Goal: Transaction & Acquisition: Purchase product/service

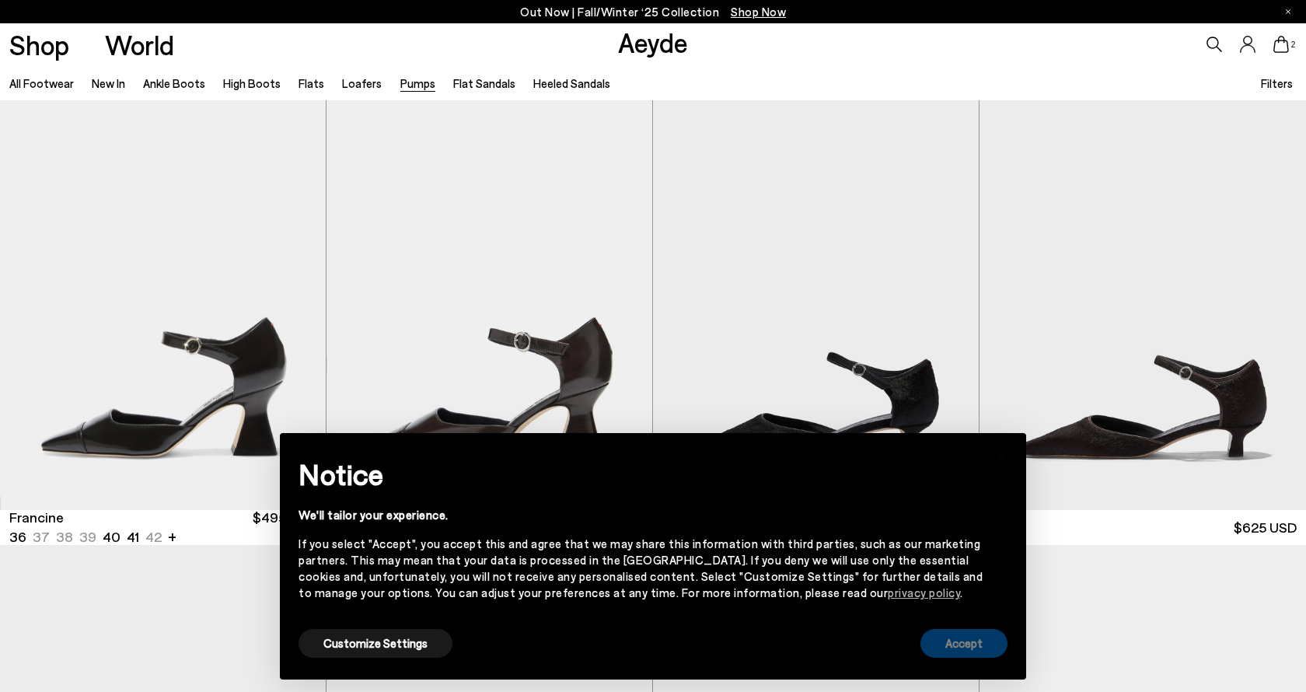
click at [961, 643] on button "Accept" at bounding box center [964, 643] width 87 height 29
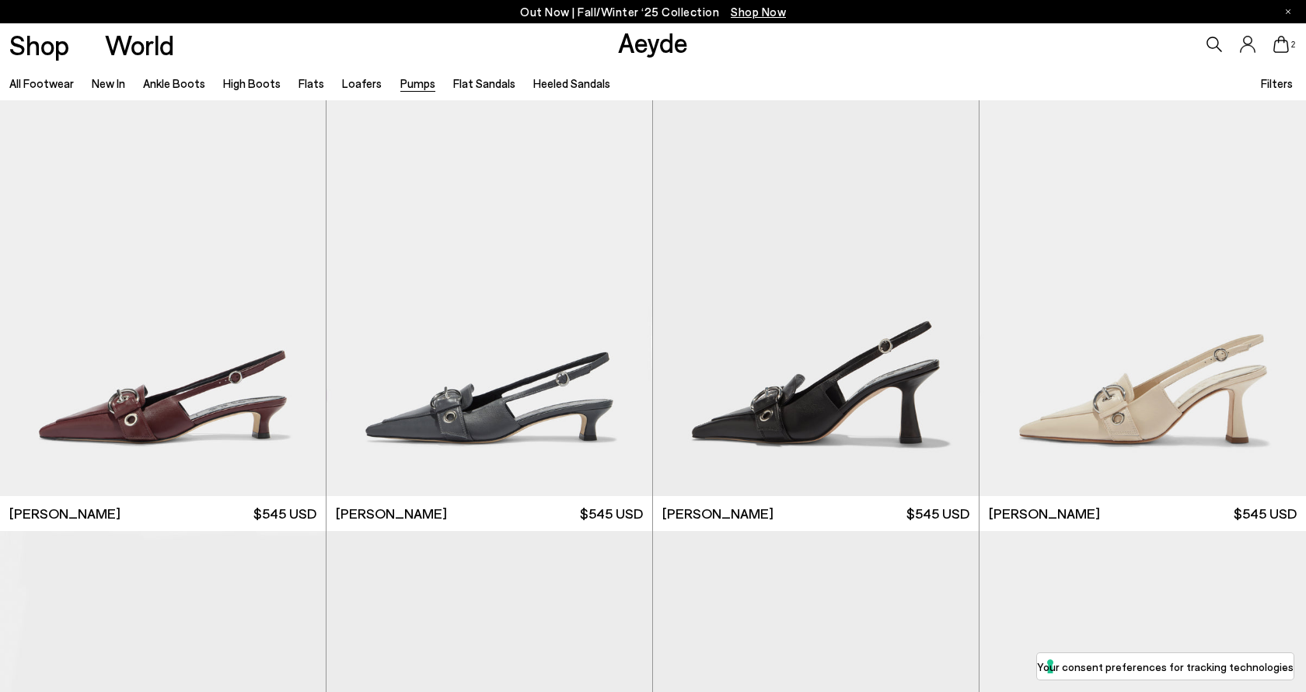
scroll to position [4059, 0]
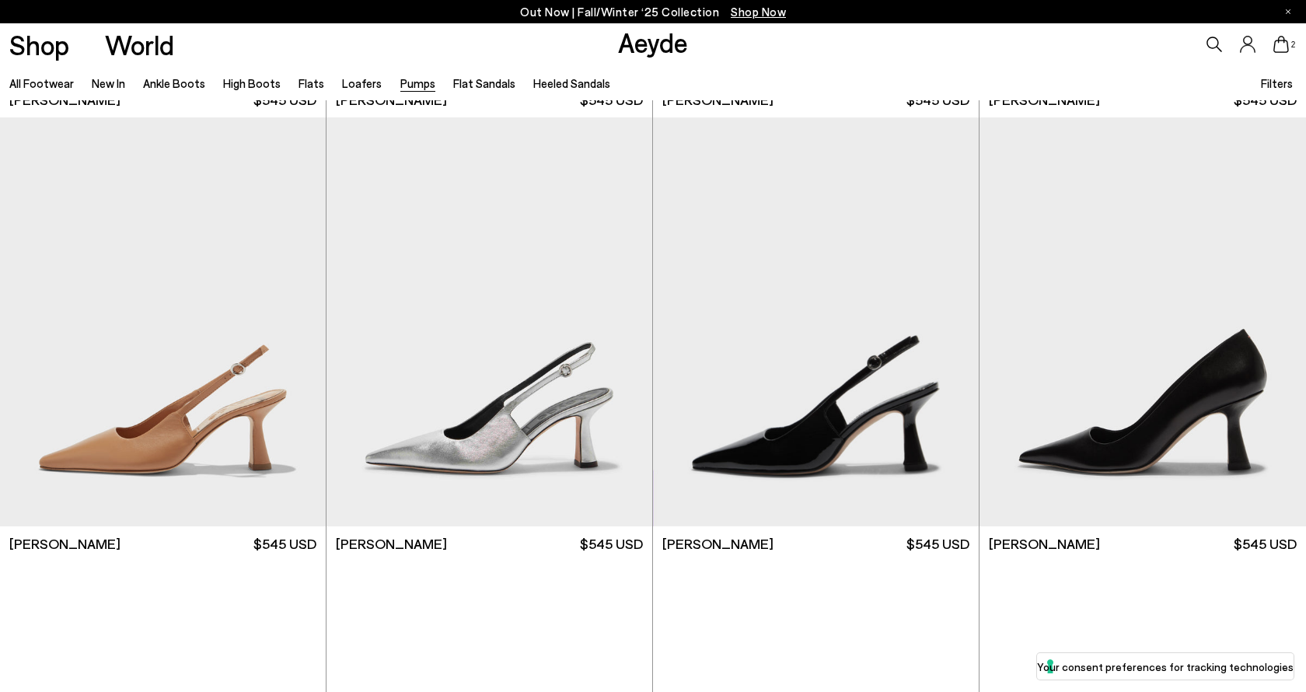
scroll to position [6647, 0]
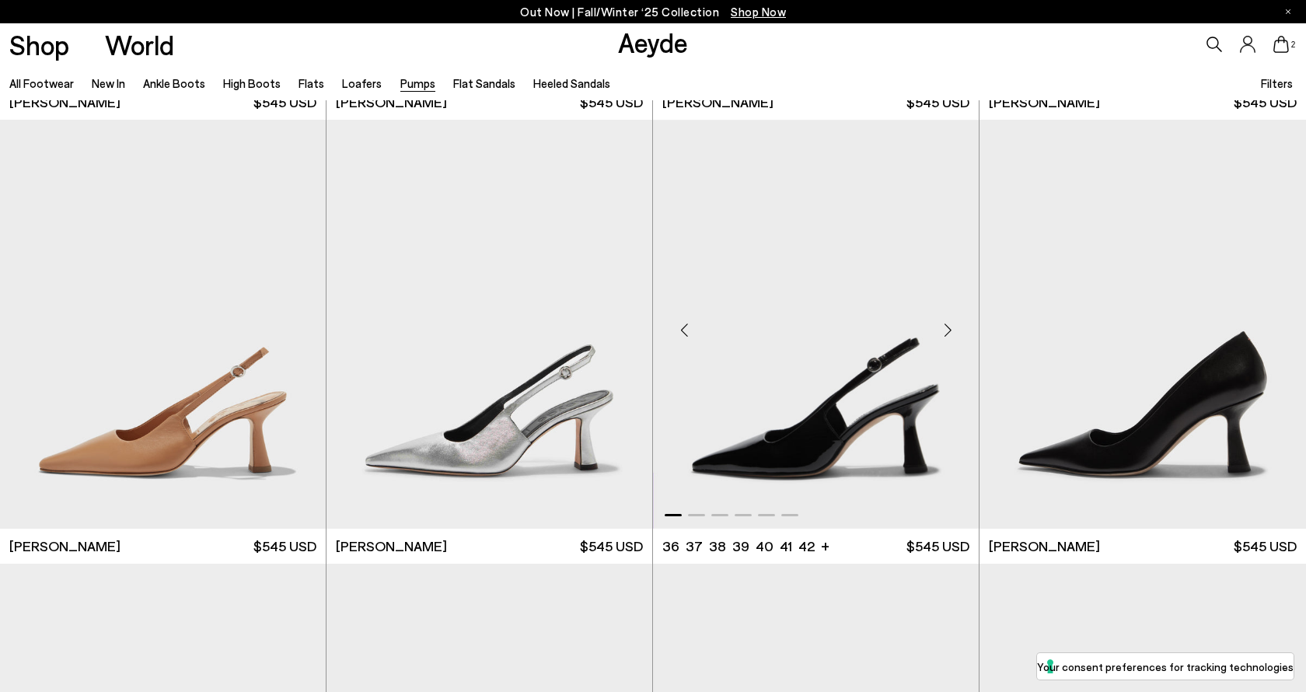
click at [942, 335] on div "Next slide" at bounding box center [947, 330] width 47 height 47
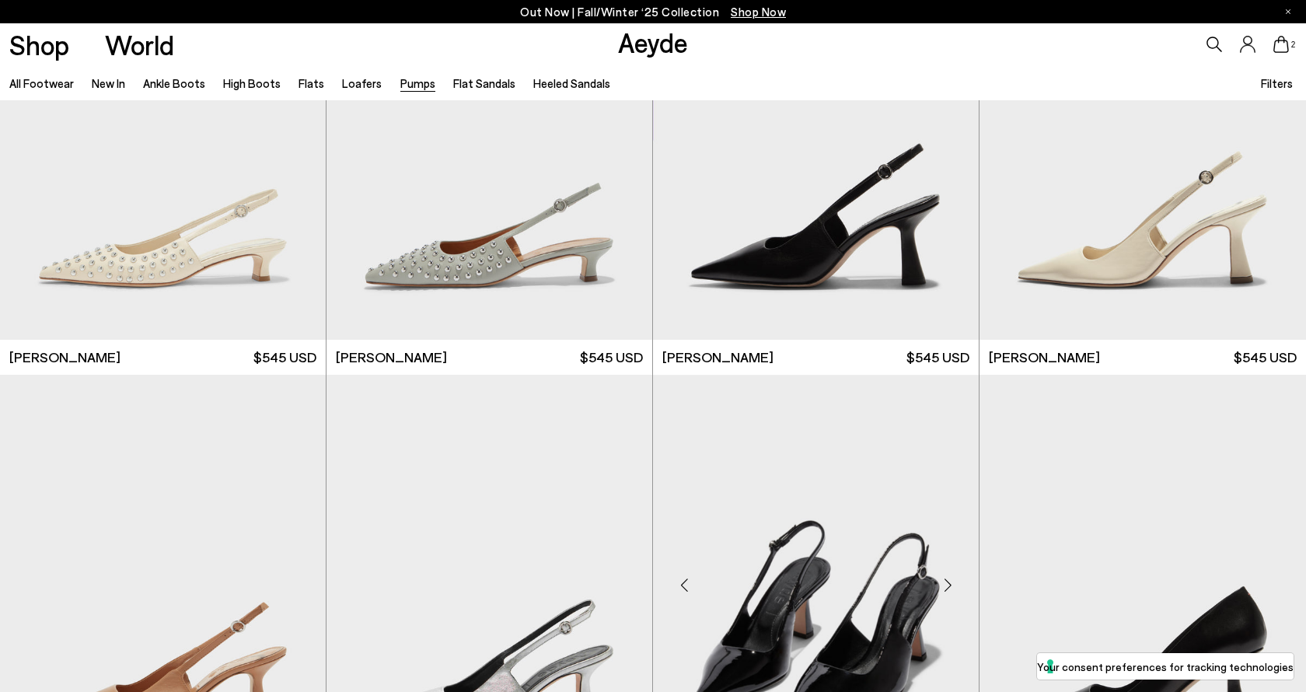
scroll to position [6209, 0]
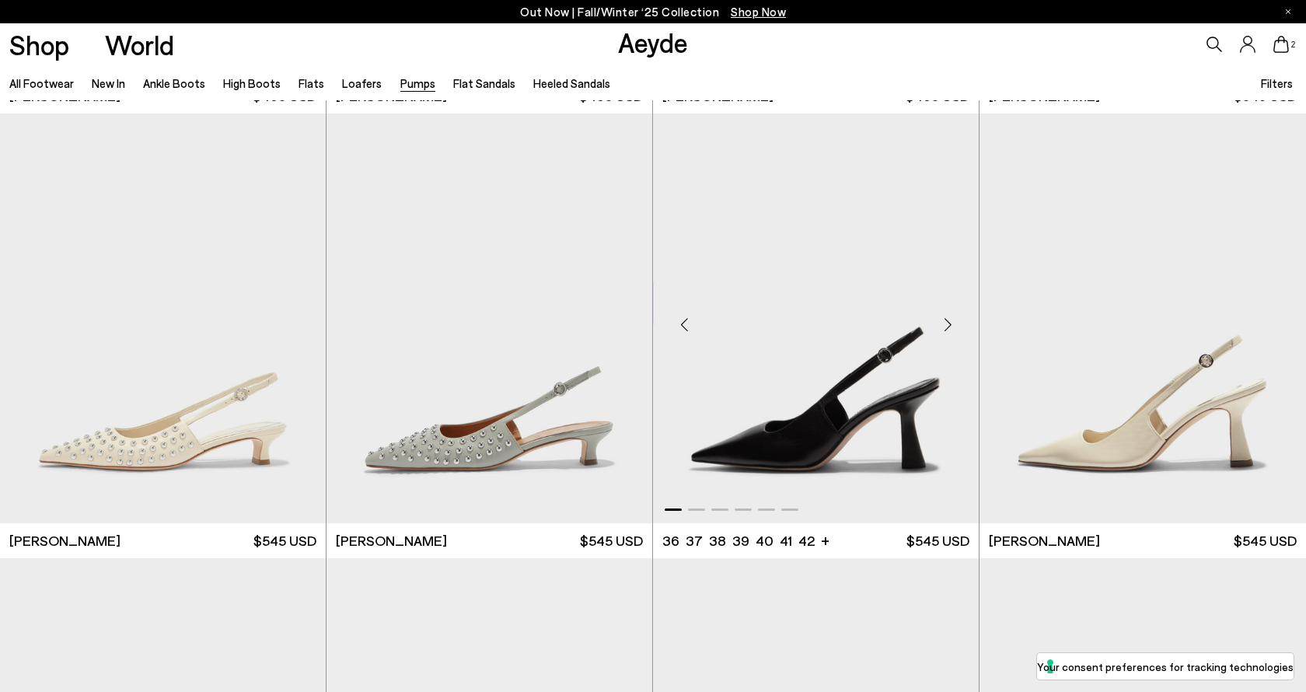
click at [947, 319] on div "Next slide" at bounding box center [947, 324] width 47 height 47
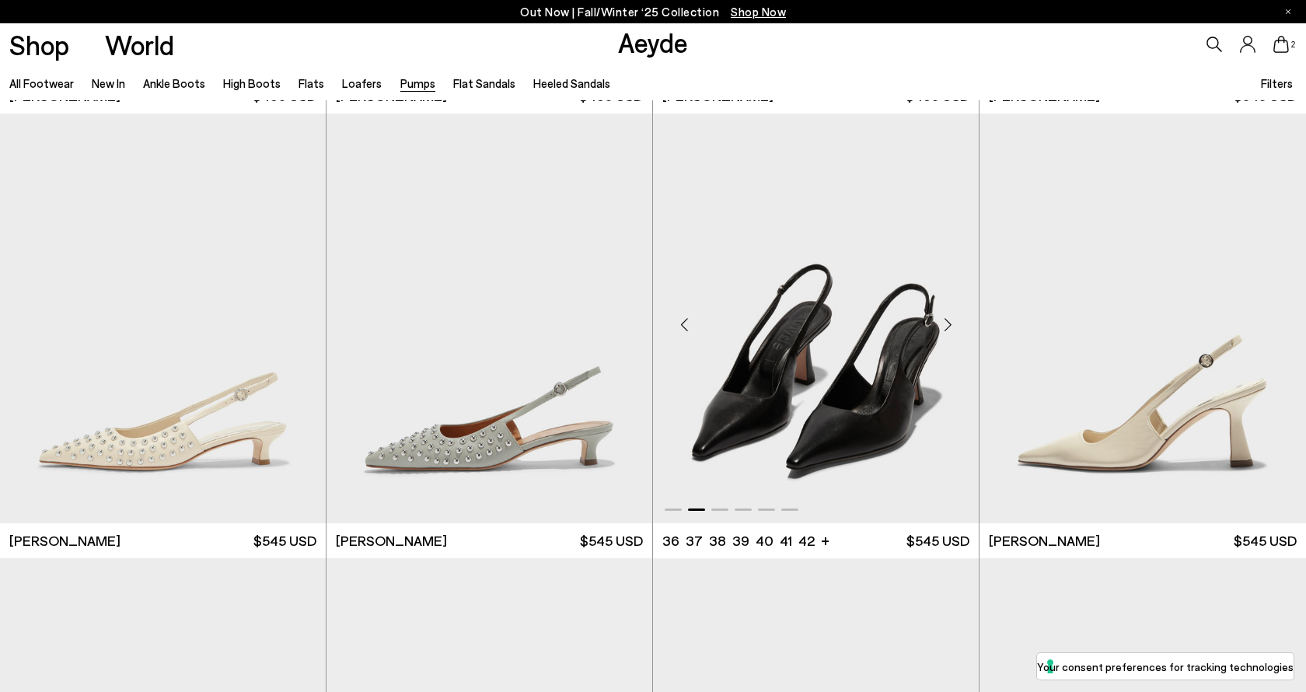
click at [947, 319] on div "Next slide" at bounding box center [947, 324] width 47 height 47
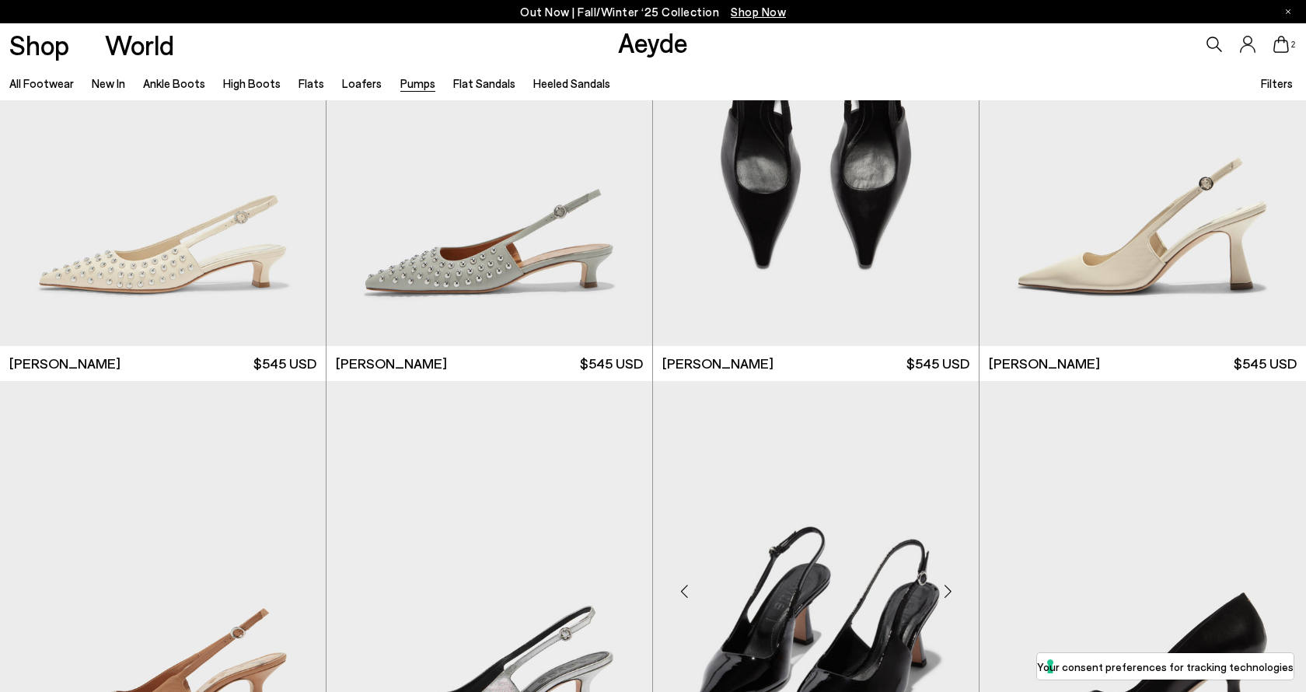
scroll to position [6364, 0]
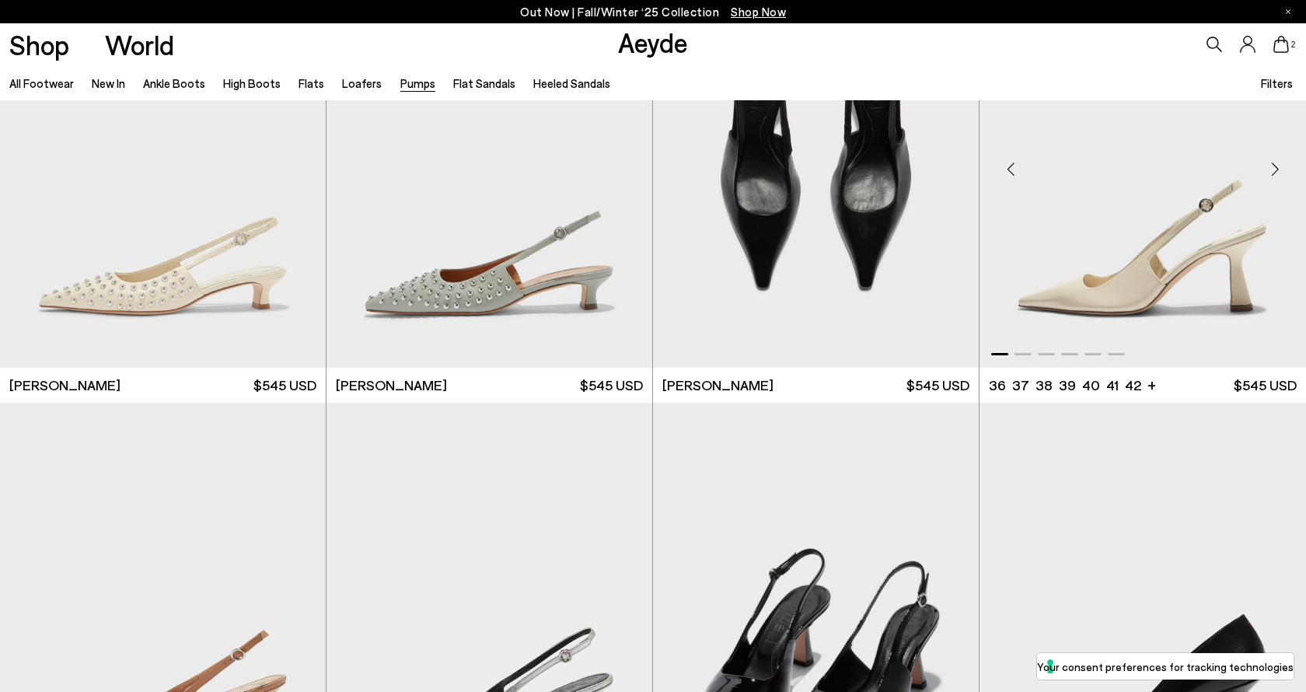
click at [1275, 169] on div "Next slide" at bounding box center [1275, 168] width 47 height 47
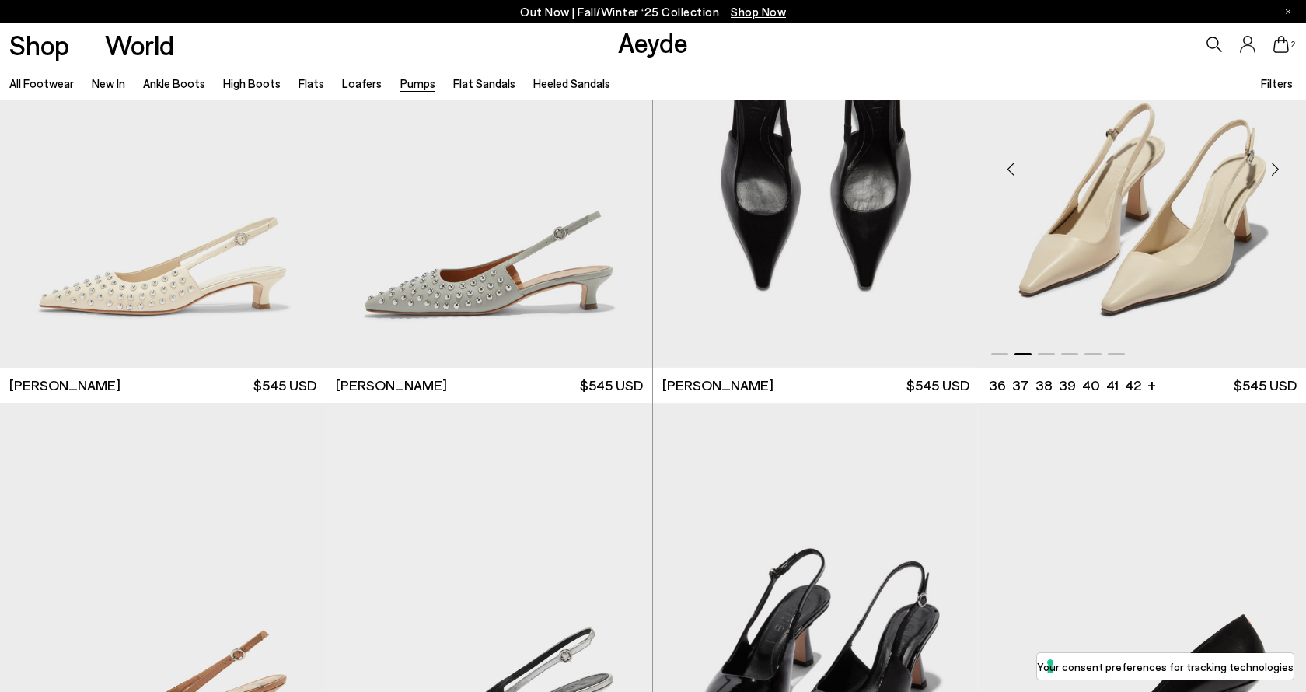
click at [1275, 169] on div "Next slide" at bounding box center [1275, 168] width 47 height 47
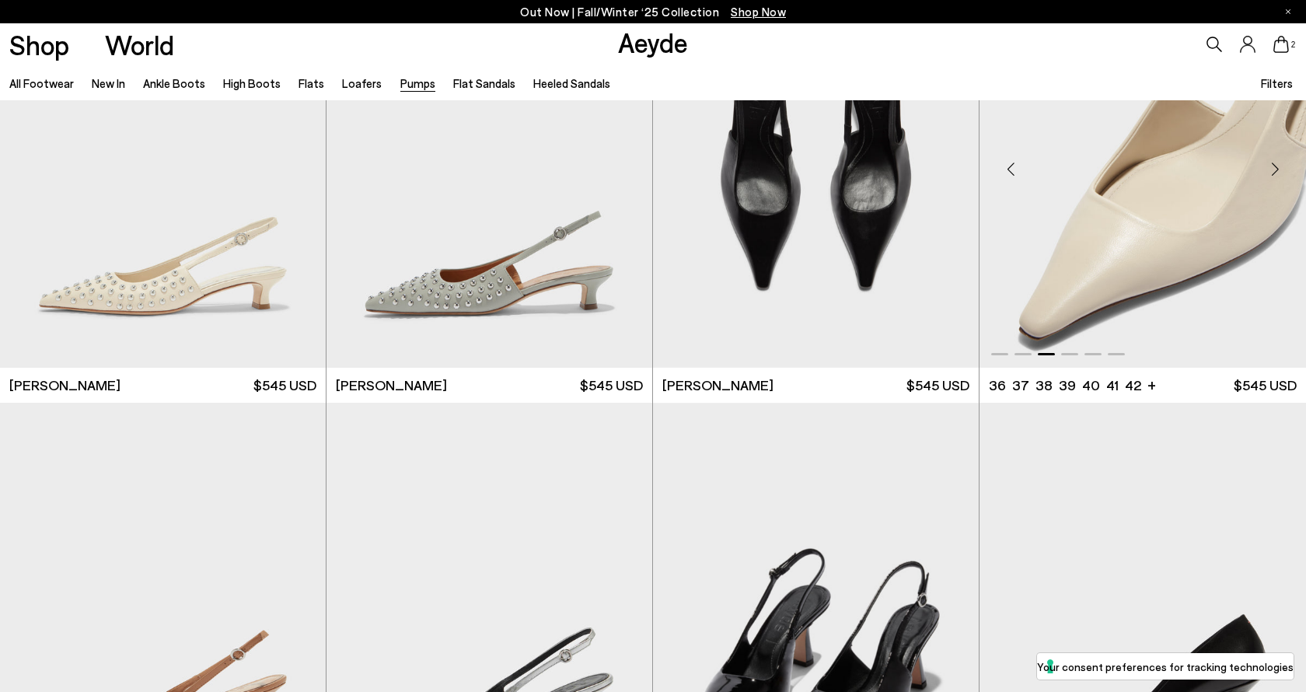
click at [1275, 169] on div "Next slide" at bounding box center [1275, 168] width 47 height 47
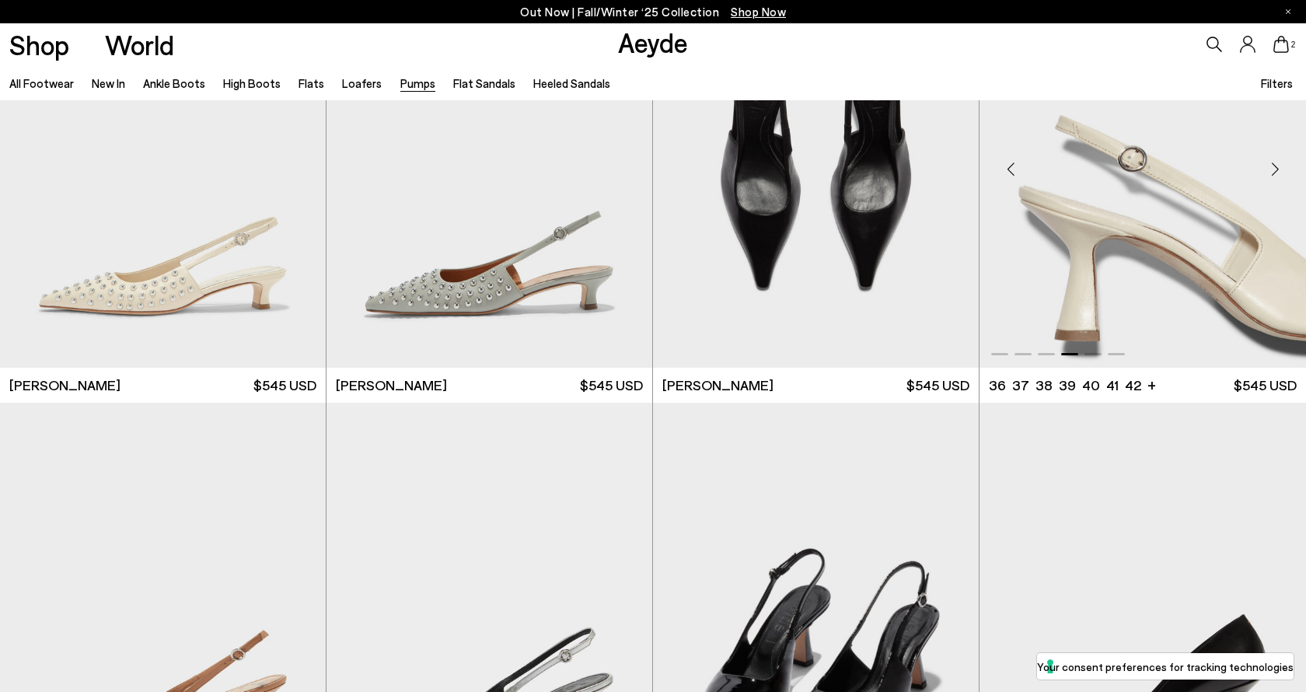
click at [1275, 169] on div "Next slide" at bounding box center [1275, 168] width 47 height 47
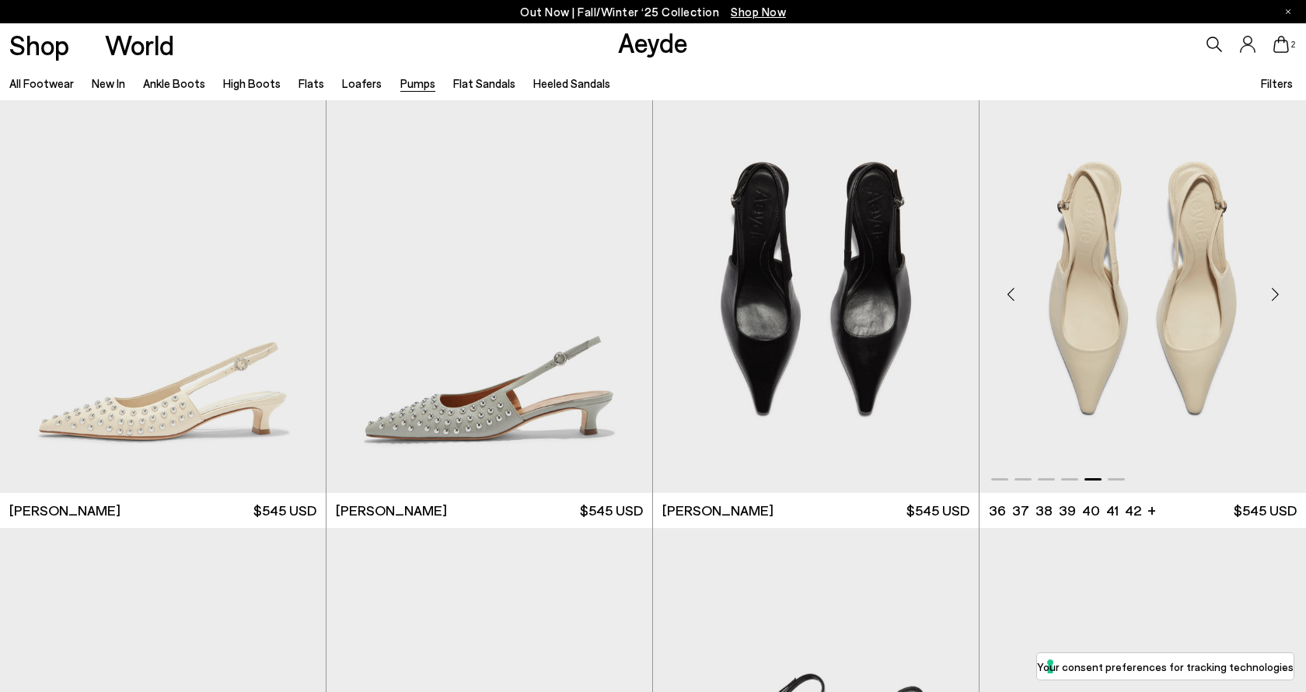
scroll to position [6228, 0]
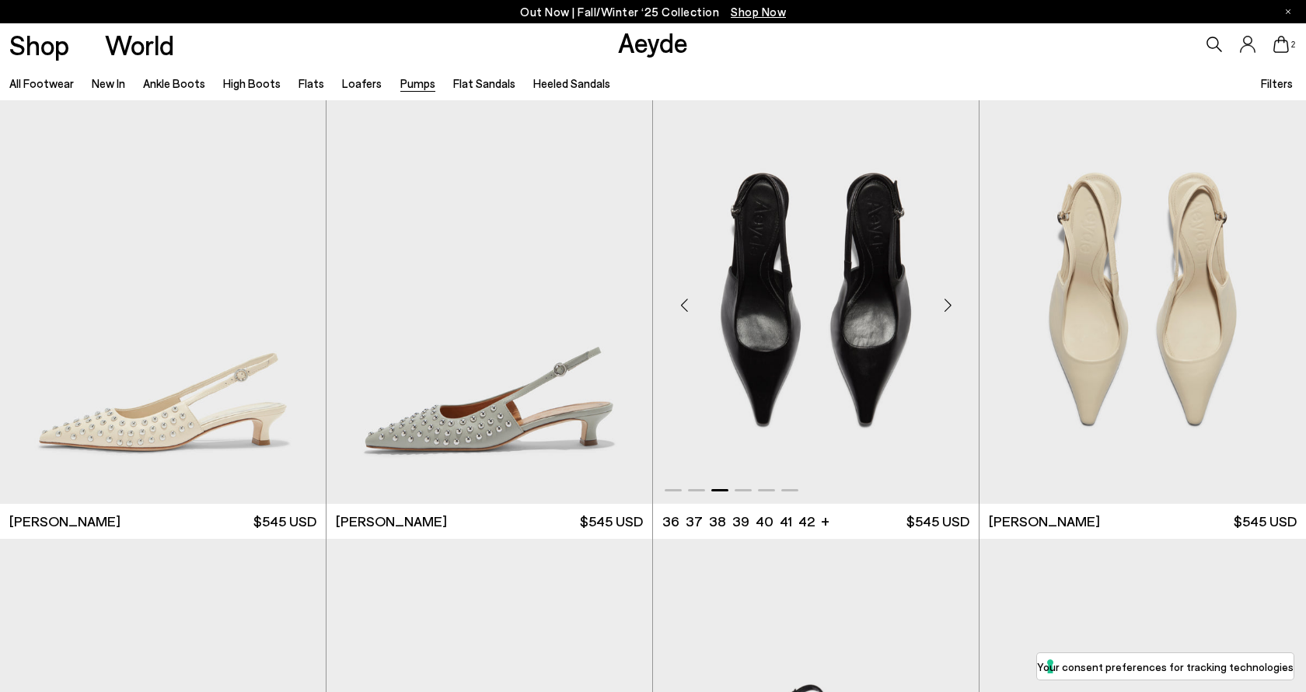
click at [884, 385] on img "3 / 6" at bounding box center [816, 299] width 326 height 410
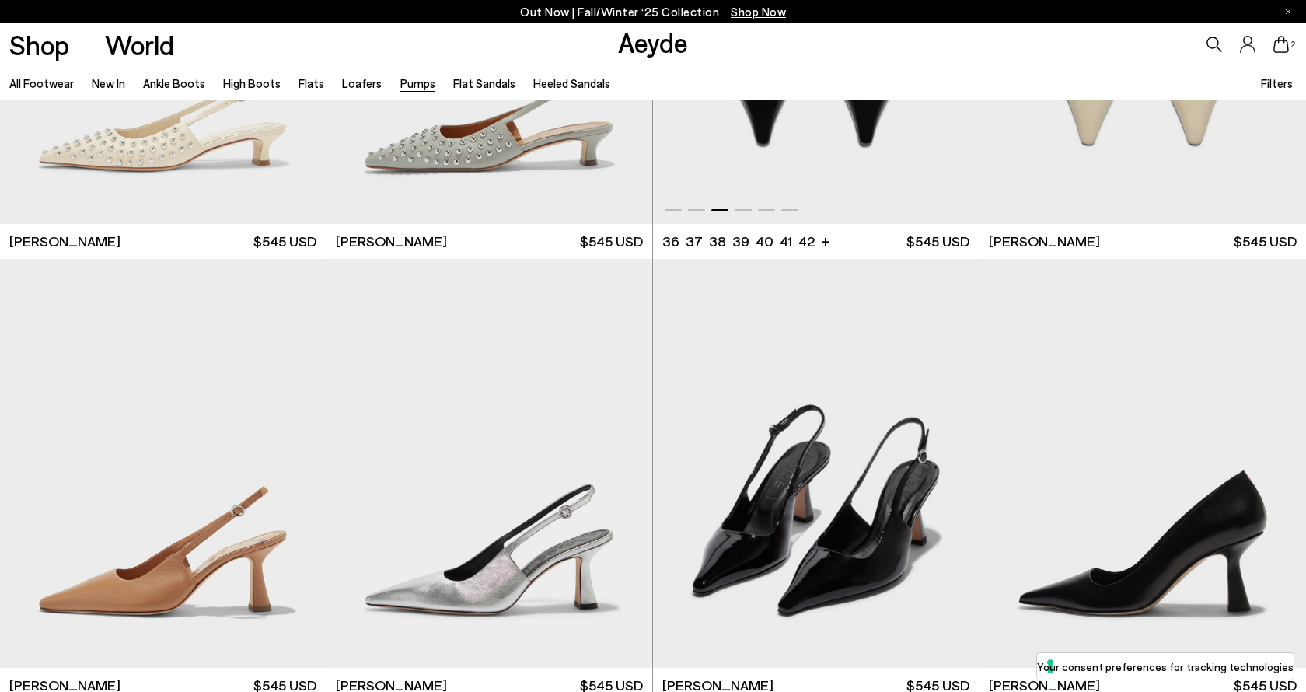
scroll to position [6598, 0]
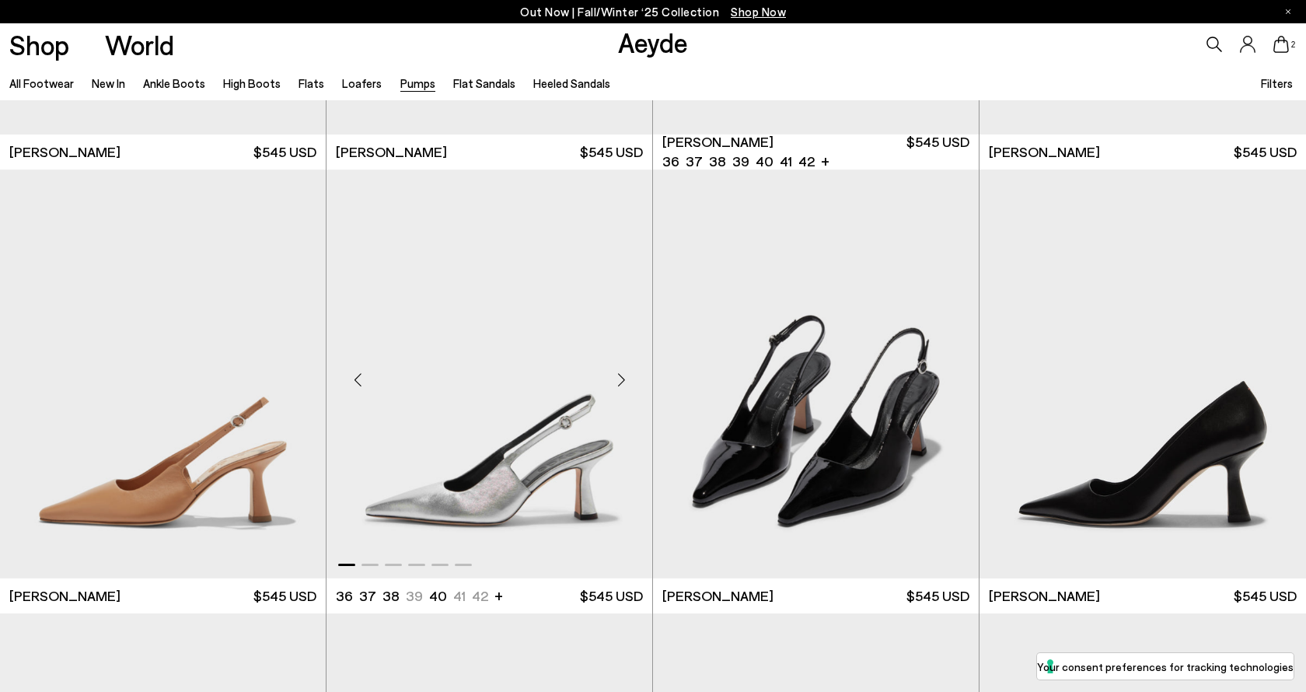
click at [624, 379] on div "Next slide" at bounding box center [621, 380] width 47 height 47
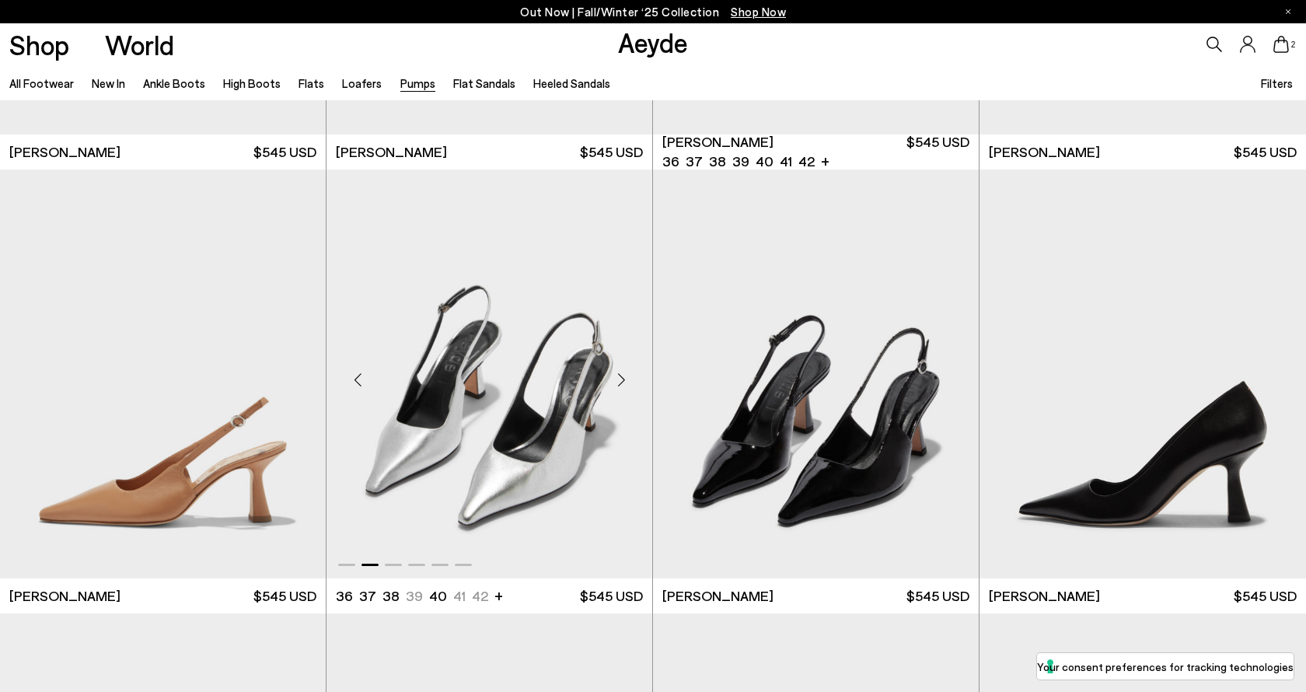
click at [624, 379] on div "Next slide" at bounding box center [621, 380] width 47 height 47
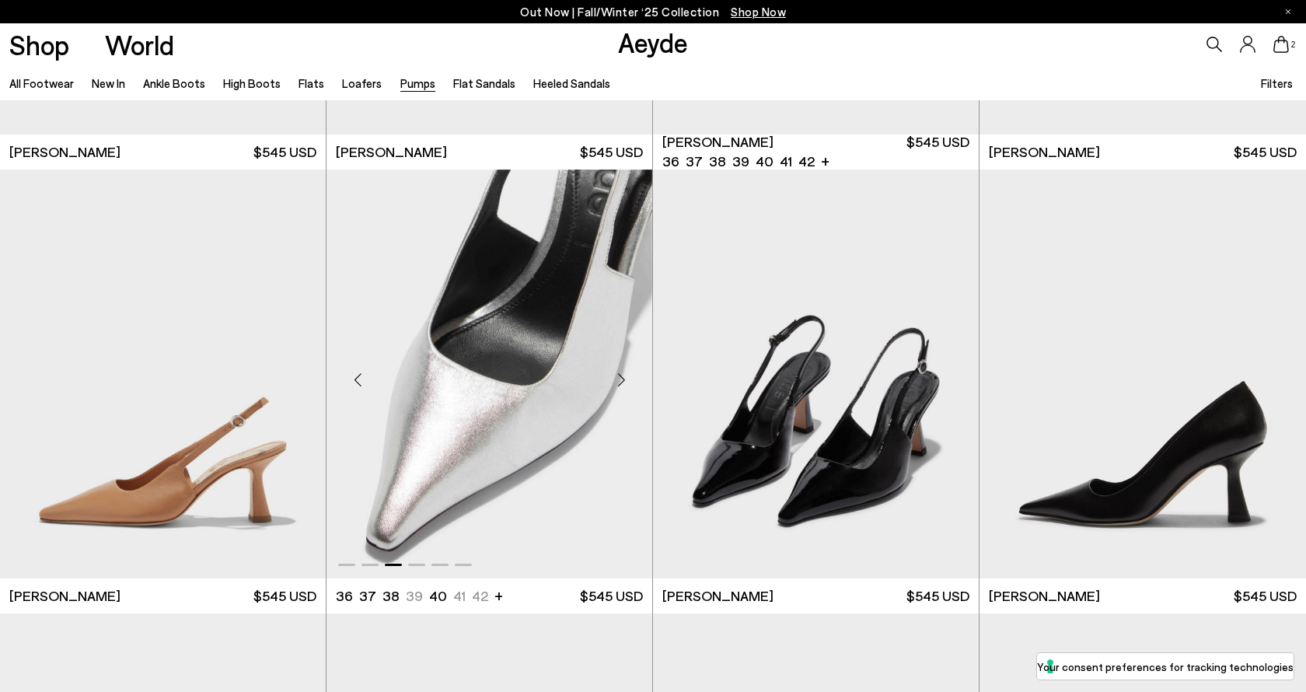
click at [624, 379] on div "Next slide" at bounding box center [621, 380] width 47 height 47
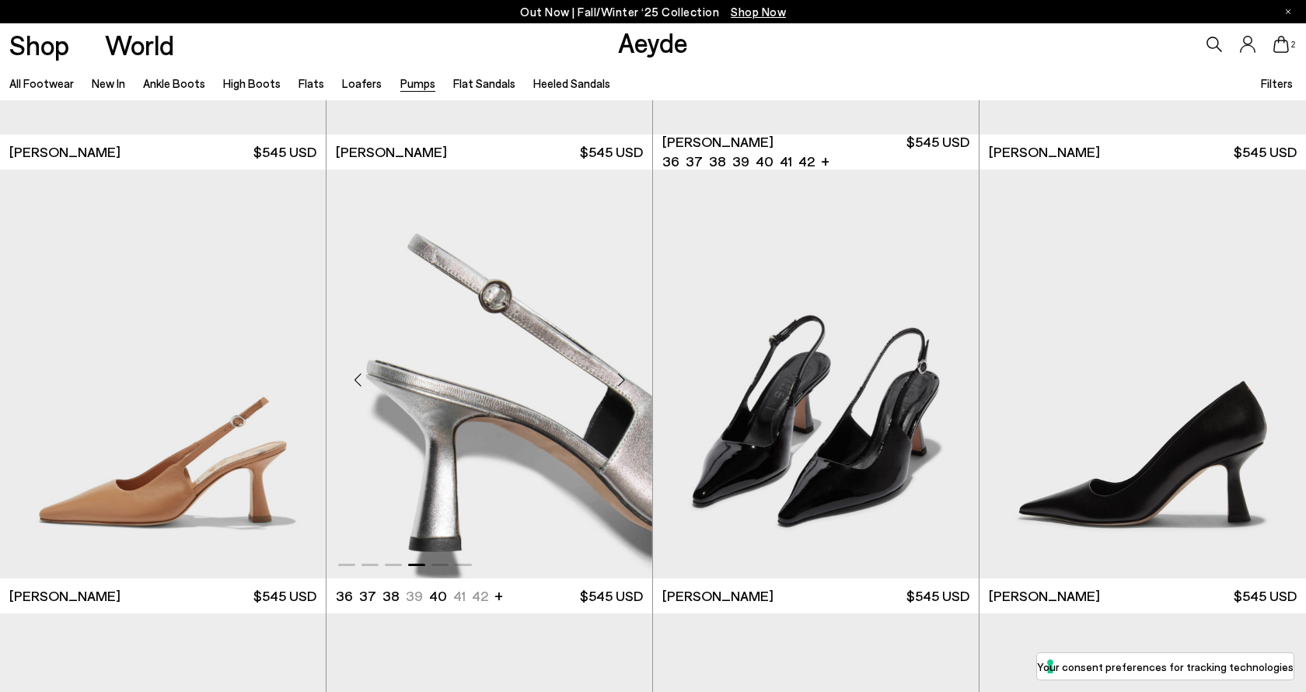
click at [624, 379] on div "Next slide" at bounding box center [621, 380] width 47 height 47
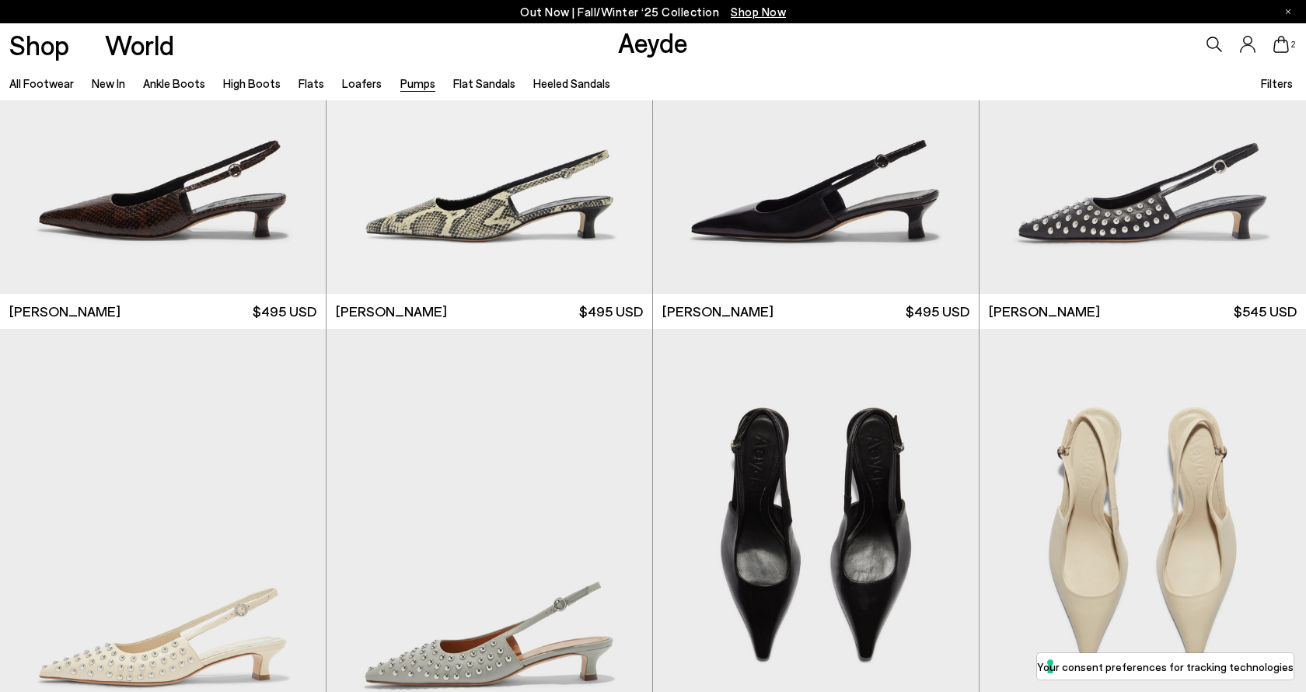
scroll to position [5945, 0]
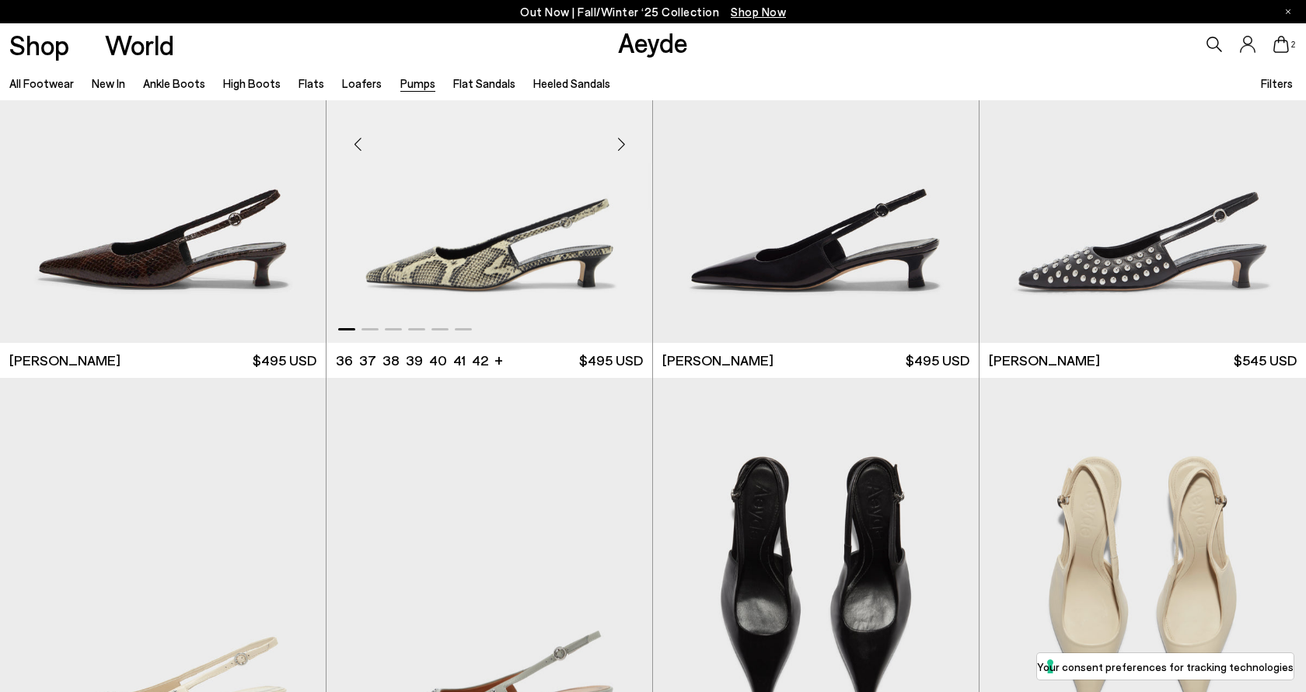
click at [621, 147] on div "Next slide" at bounding box center [621, 144] width 47 height 47
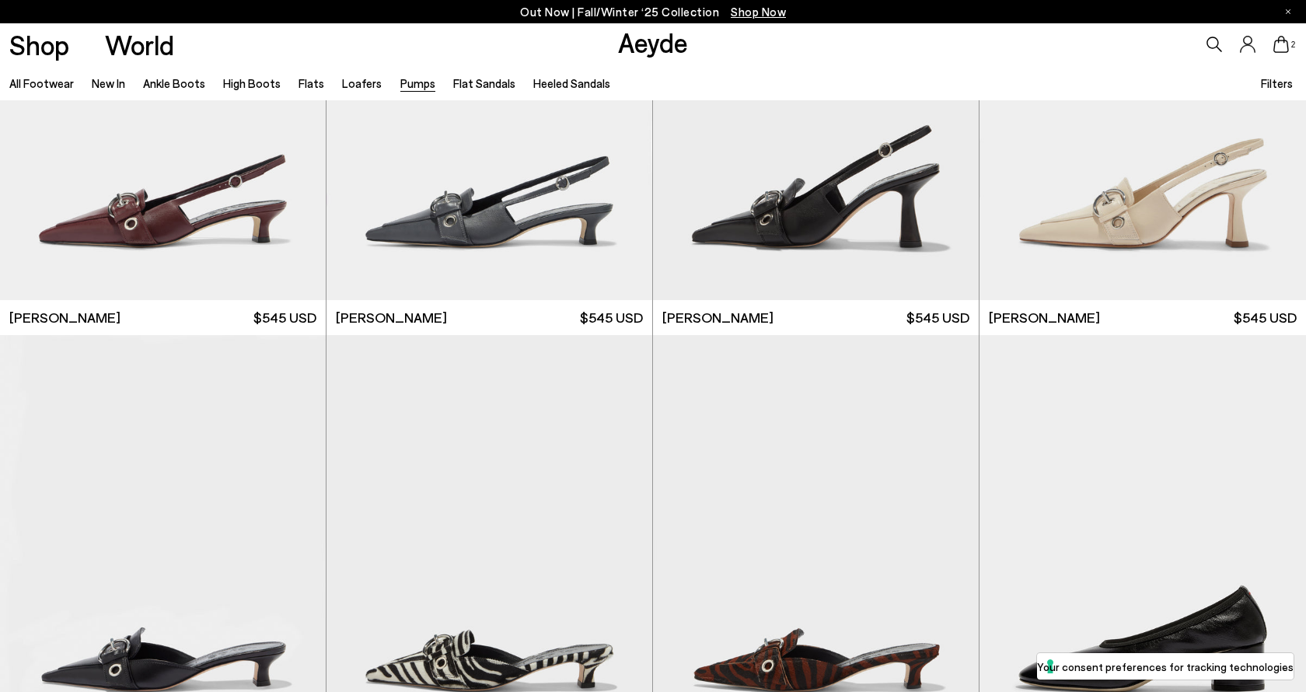
scroll to position [4163, 0]
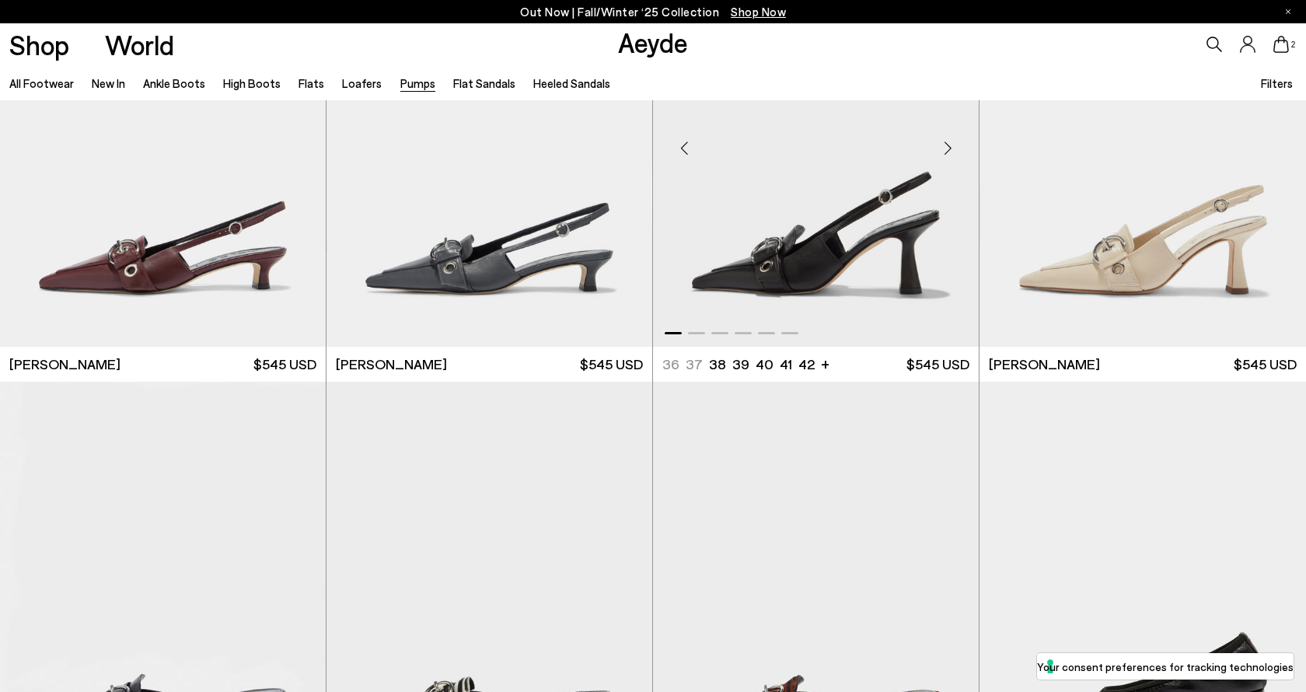
click at [945, 141] on div "Next slide" at bounding box center [947, 147] width 47 height 47
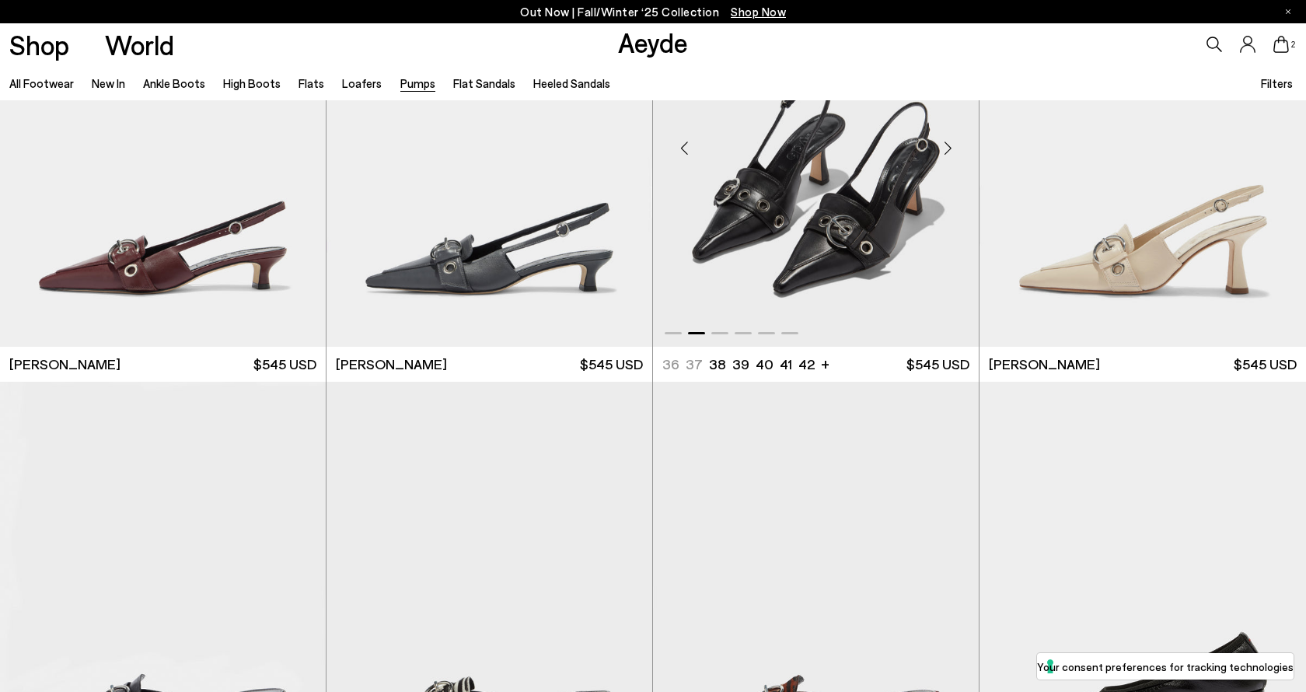
click at [945, 141] on div "Next slide" at bounding box center [947, 147] width 47 height 47
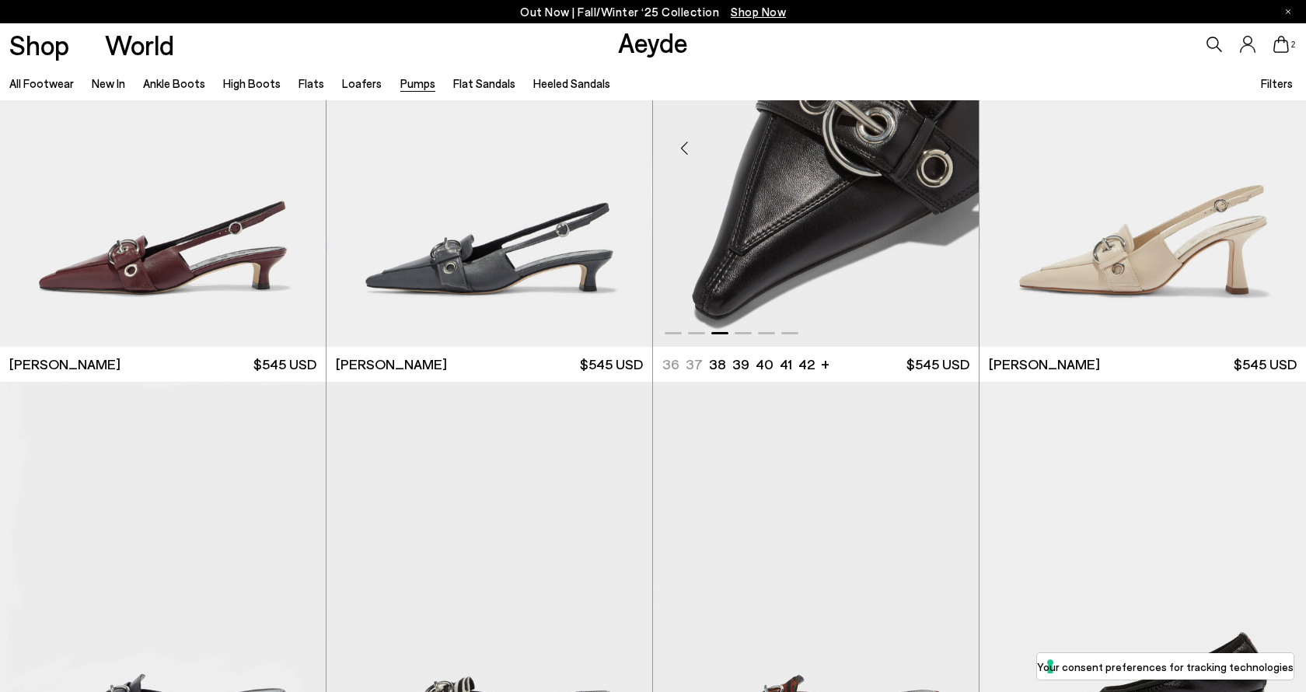
click at [945, 141] on div "Next slide" at bounding box center [947, 147] width 47 height 47
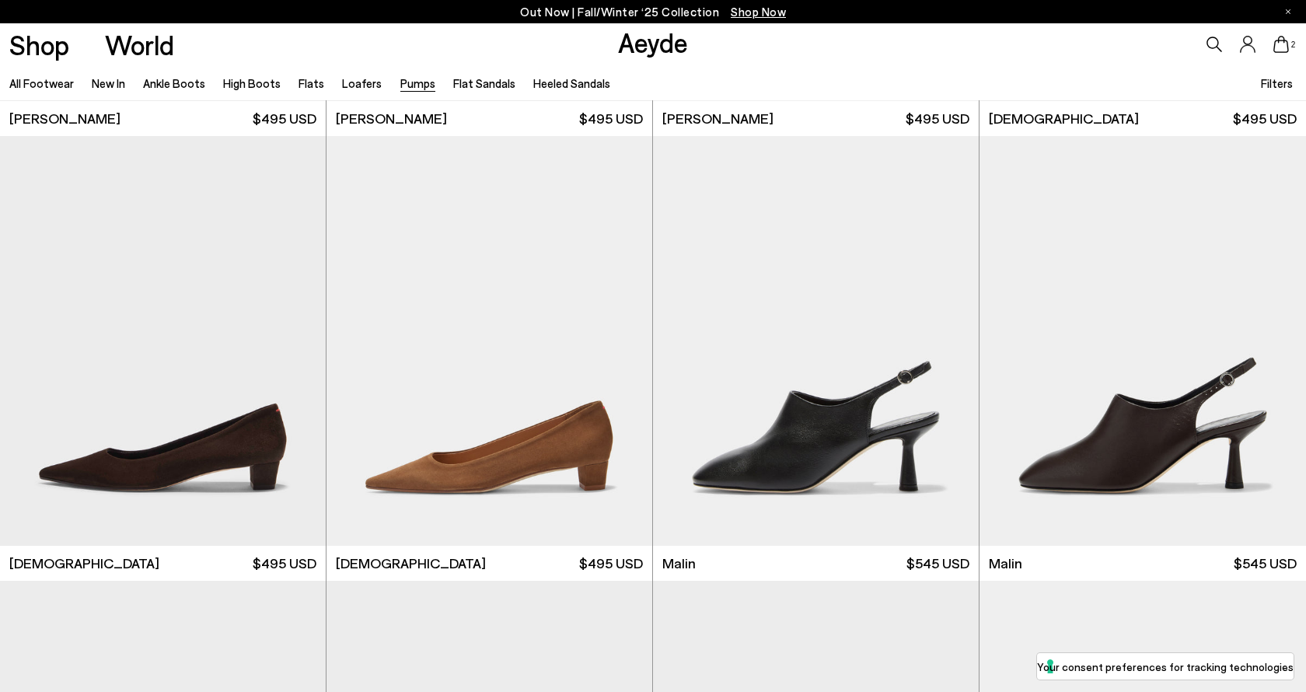
scroll to position [2616, 0]
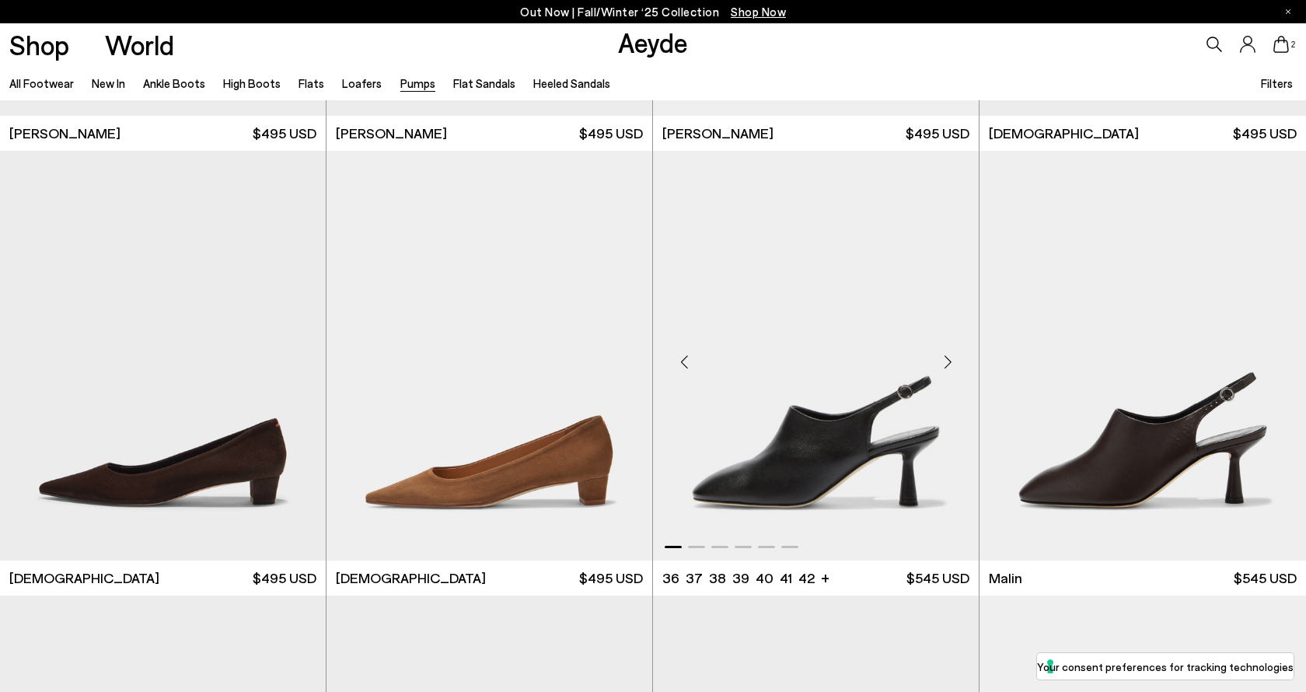
click at [946, 356] on div "Next slide" at bounding box center [947, 361] width 47 height 47
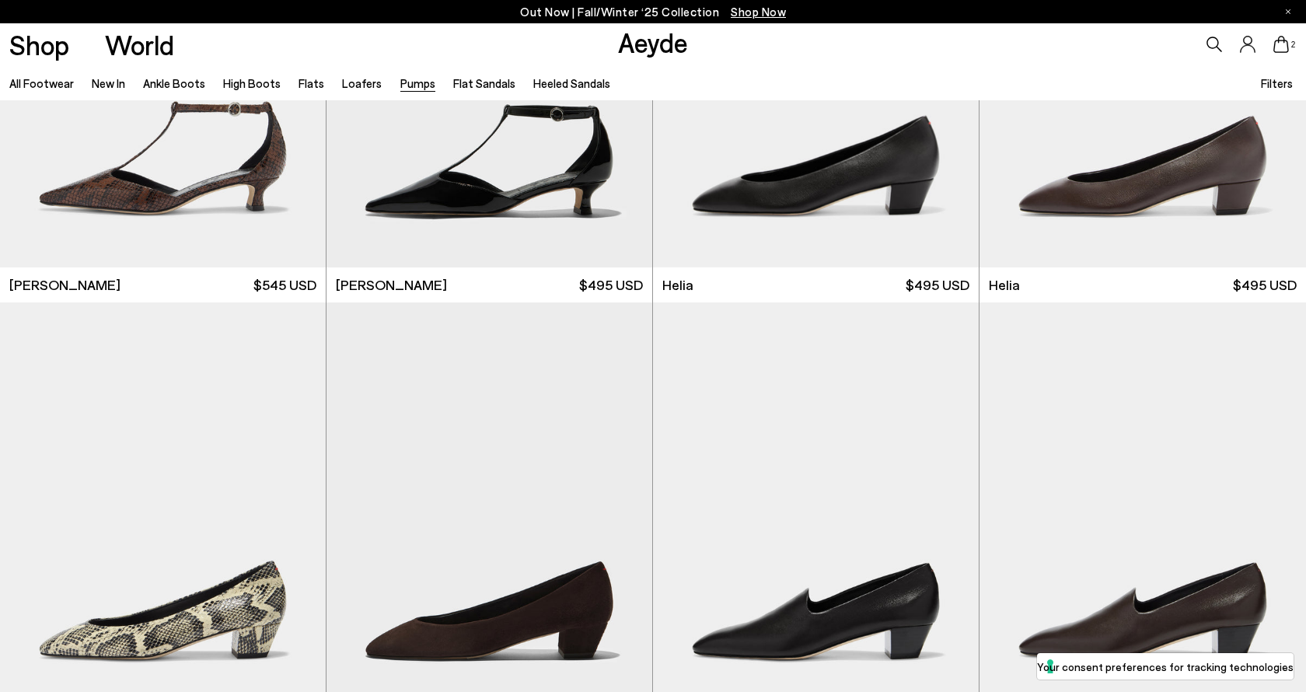
scroll to position [1213, 0]
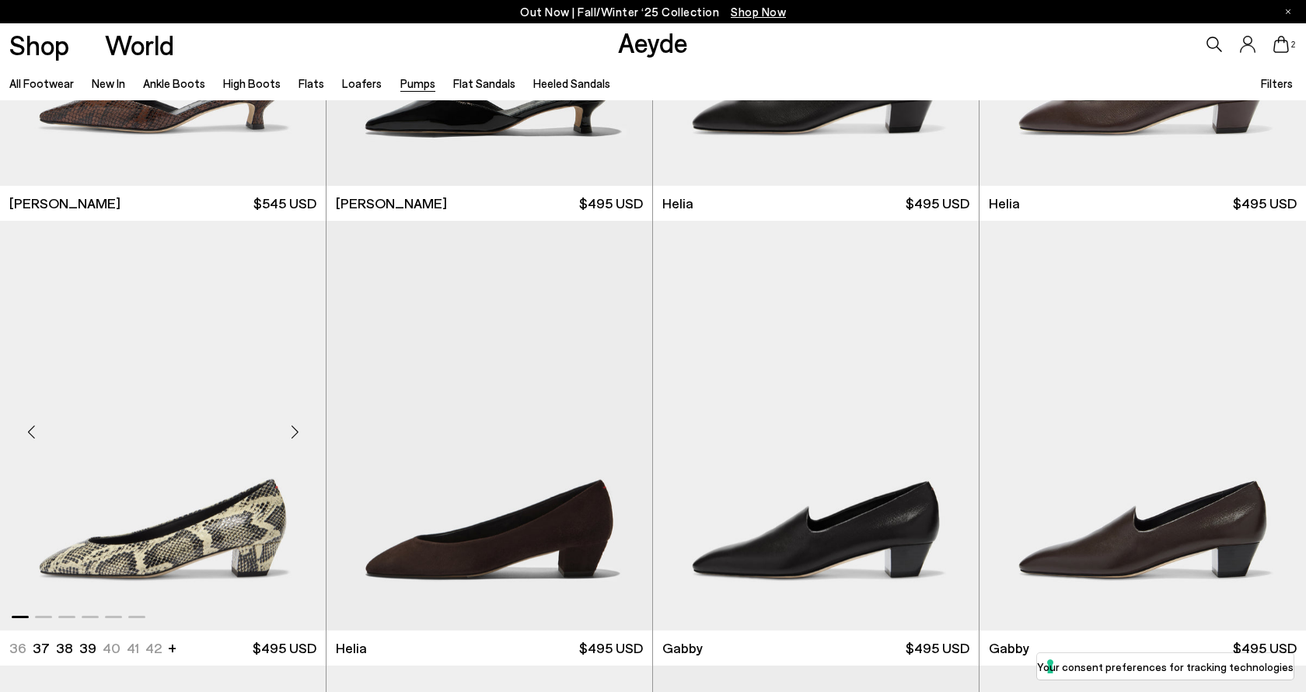
click at [294, 428] on div "Next slide" at bounding box center [294, 431] width 47 height 47
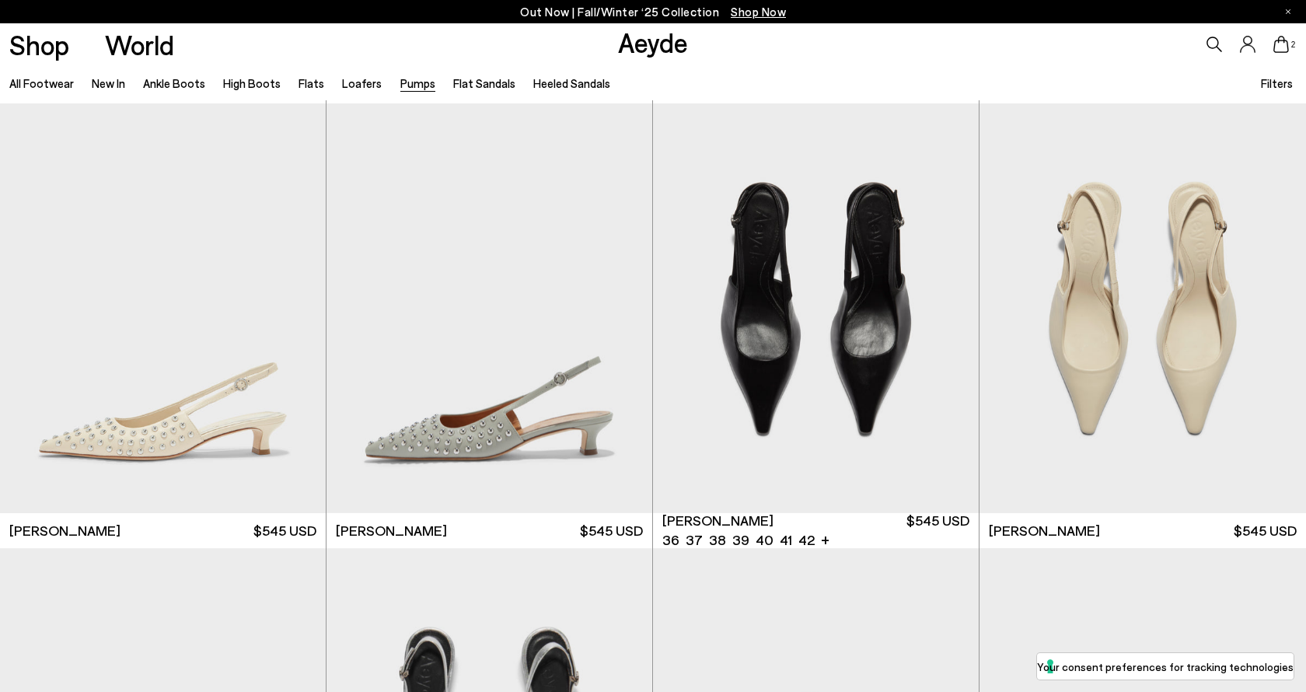
scroll to position [6257, 0]
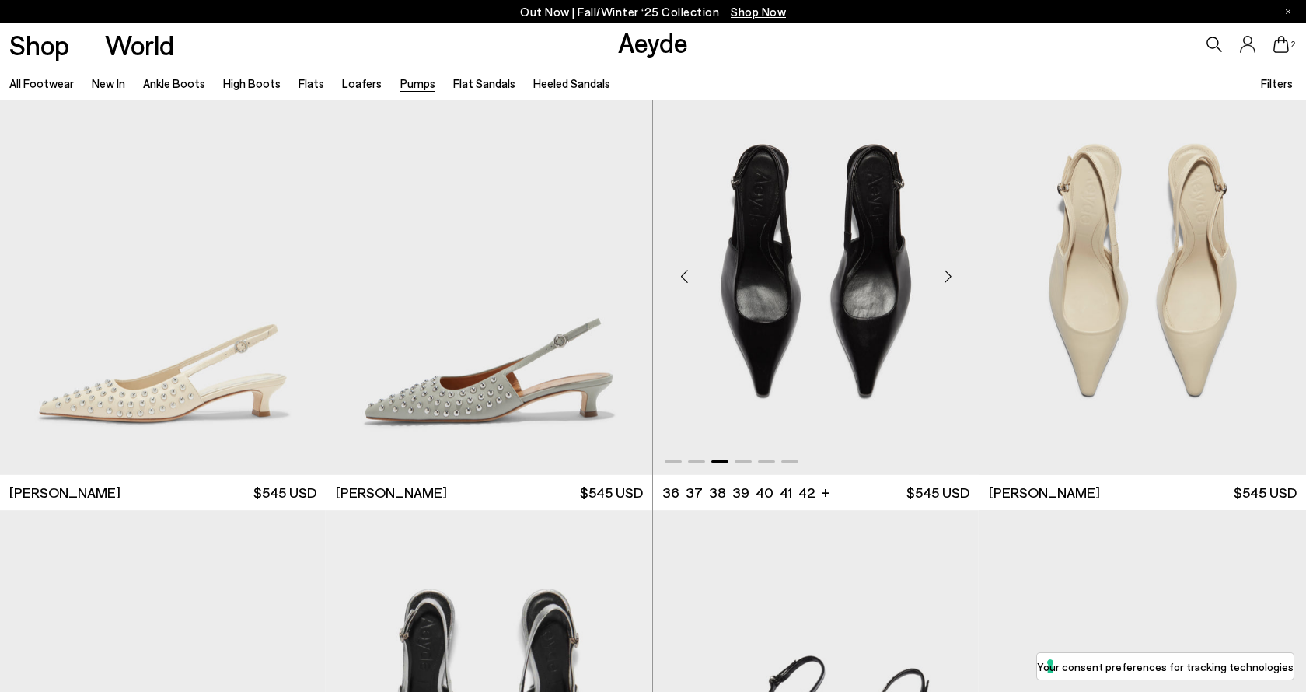
click at [947, 274] on div "Next slide" at bounding box center [947, 276] width 47 height 47
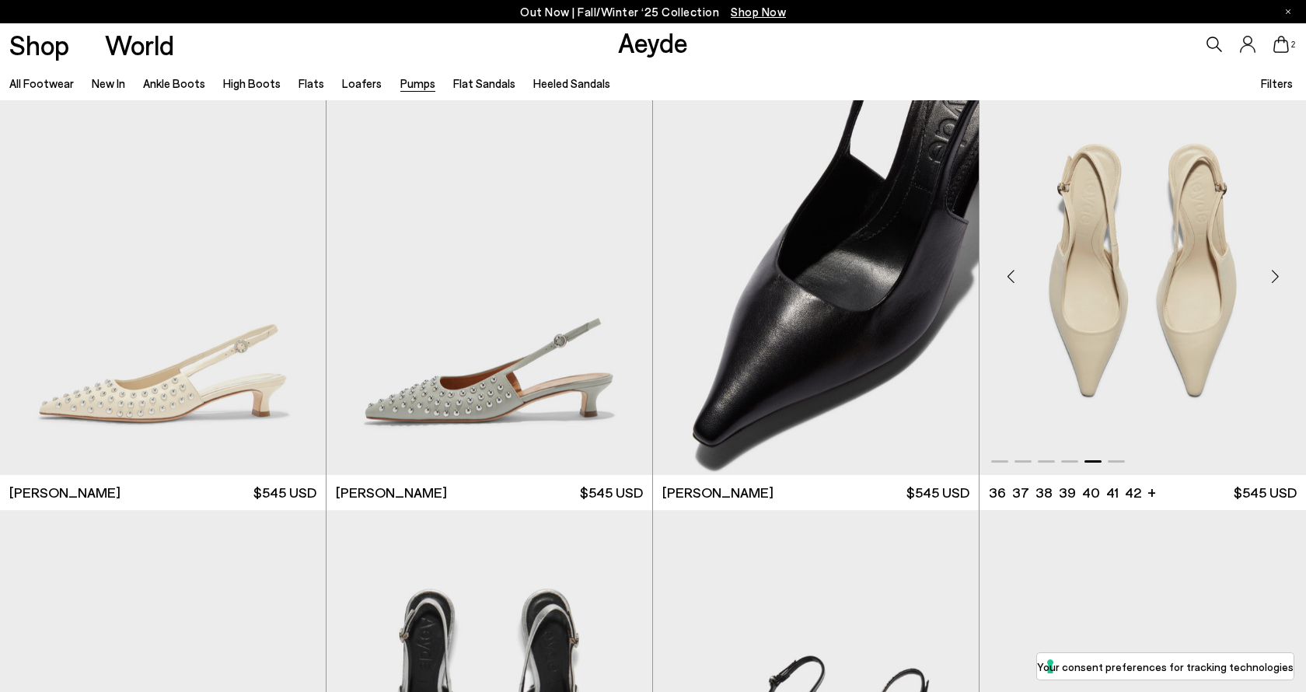
click at [1274, 278] on div "Next slide" at bounding box center [1275, 276] width 47 height 47
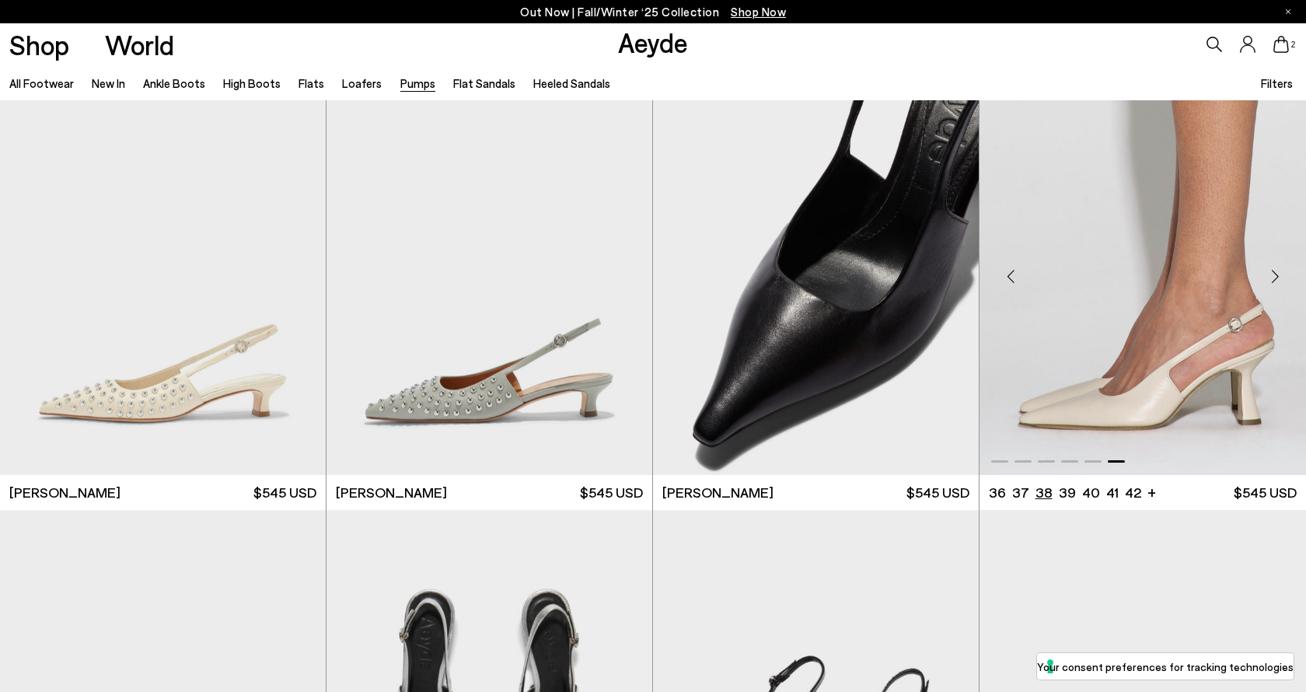
click at [1046, 487] on li "38" at bounding box center [1044, 492] width 17 height 19
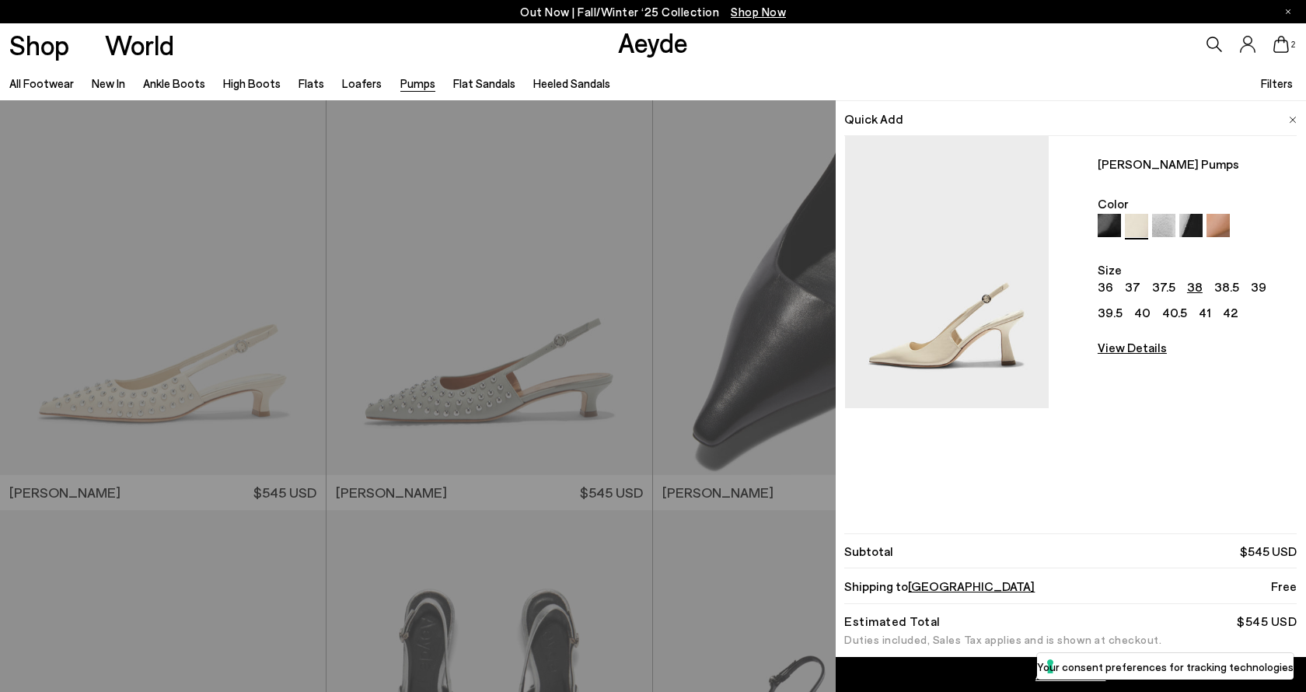
click at [715, 467] on div "Quick Add Fernanda Slingback Pumps Color Size 36 37 37.5 38 38.5 39 39.5 40 40.…" at bounding box center [653, 396] width 1306 height 592
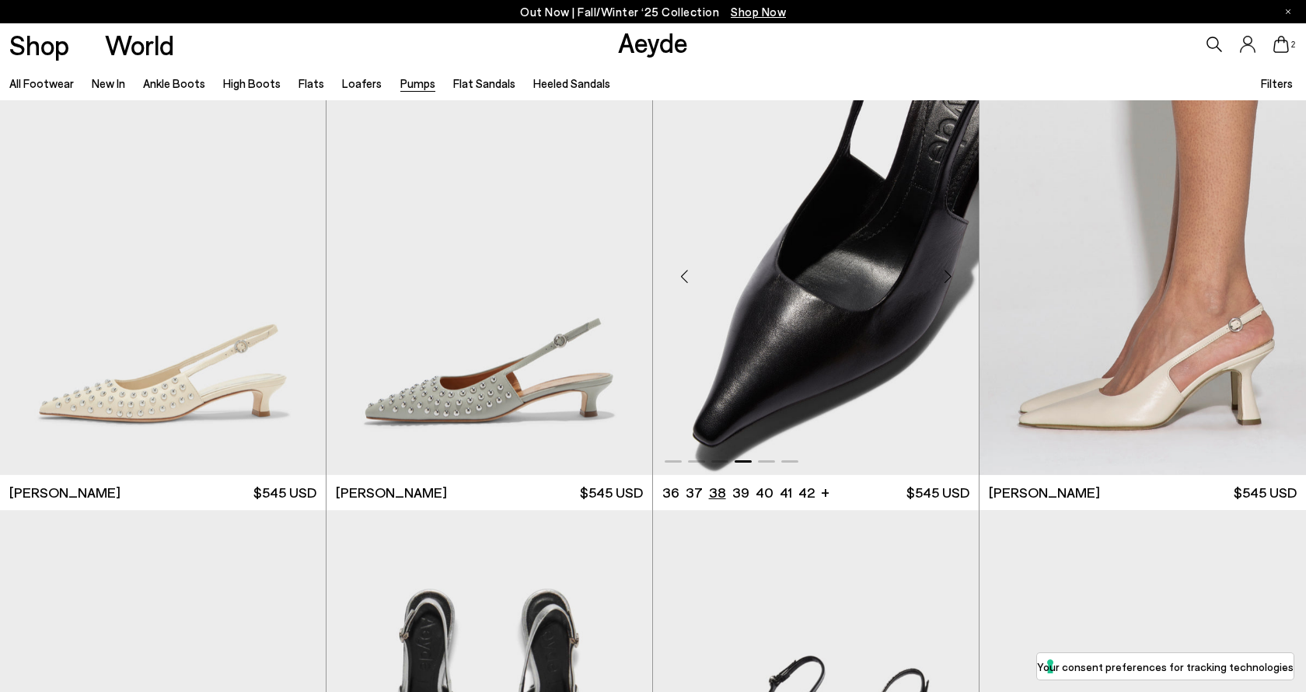
click at [720, 492] on li "38" at bounding box center [717, 492] width 17 height 19
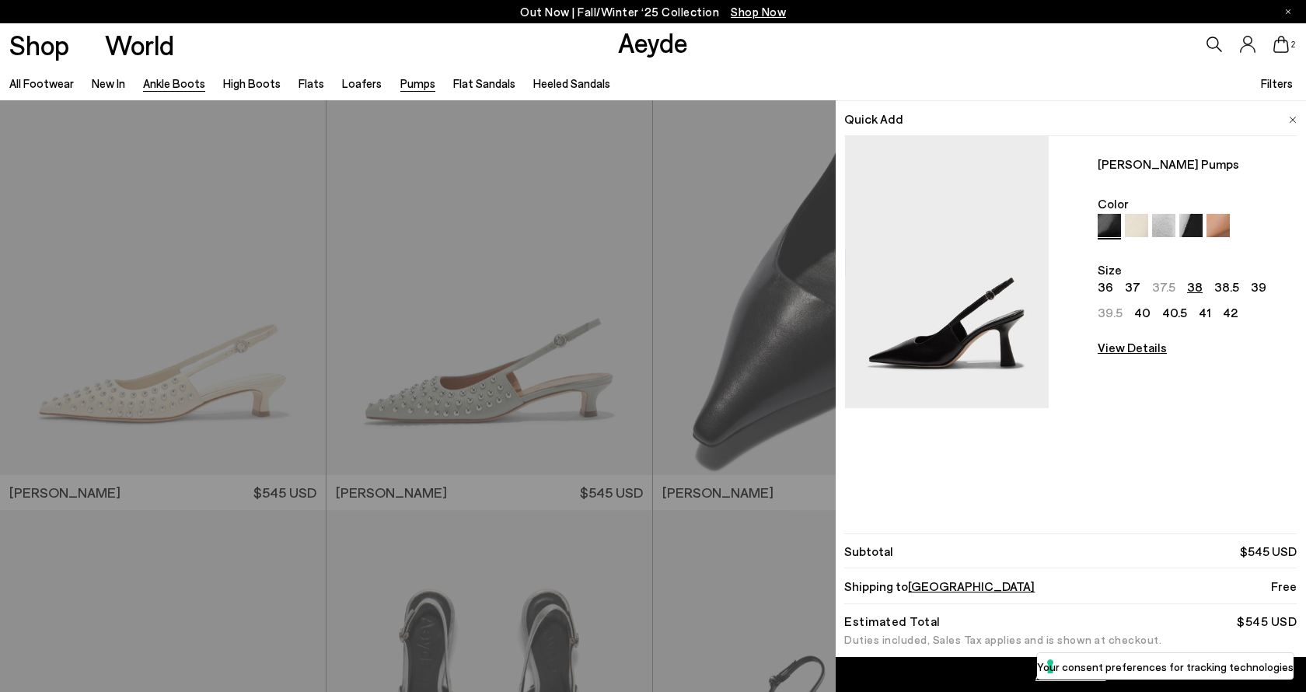
click at [192, 80] on link "Ankle Boots" at bounding box center [174, 83] width 62 height 14
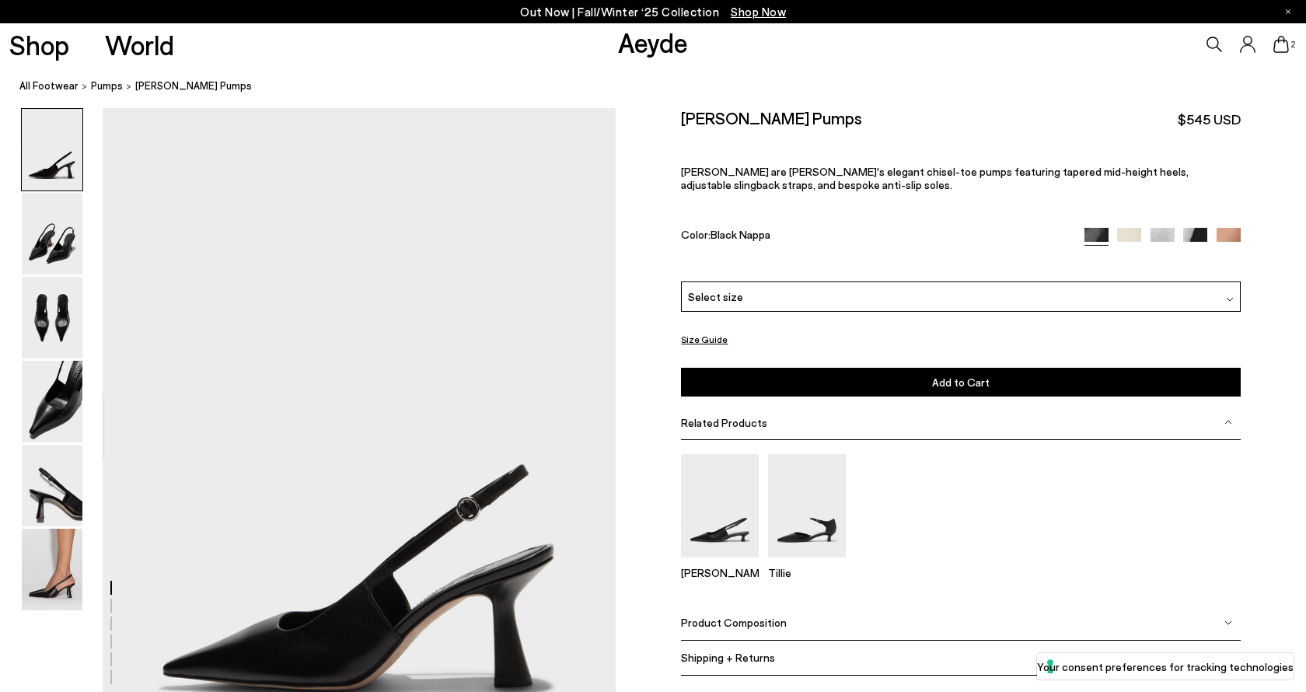
scroll to position [33, 0]
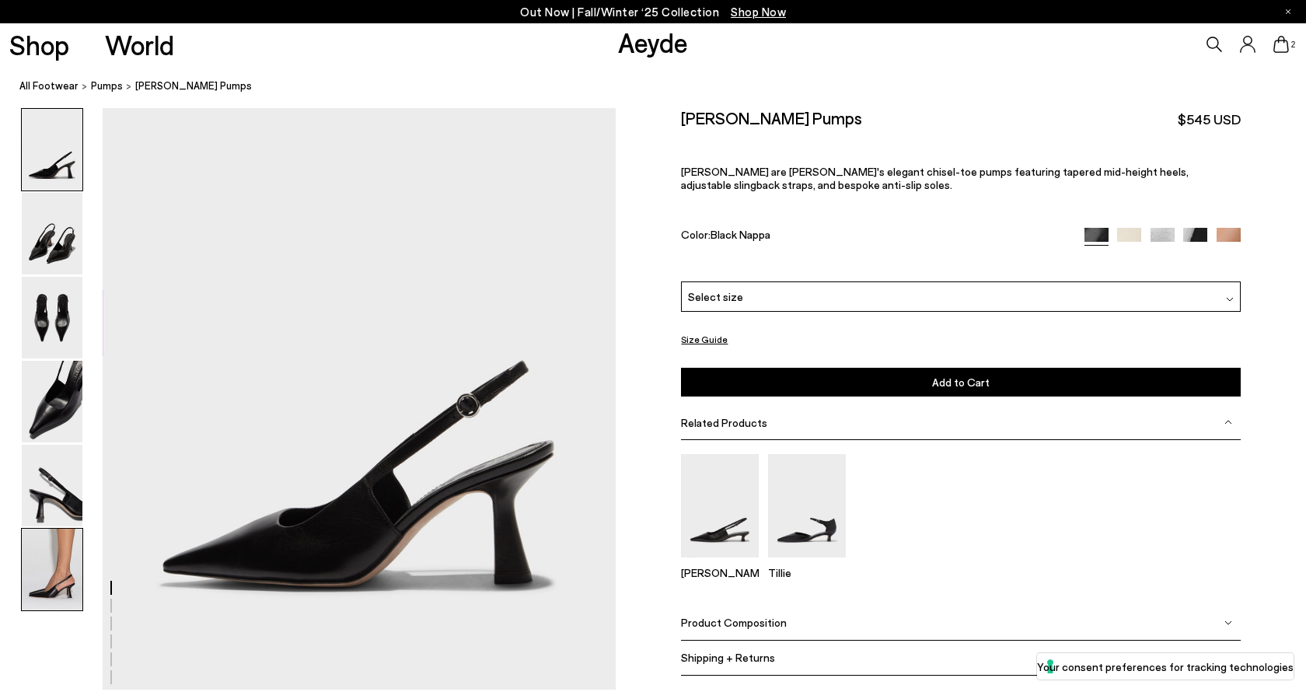
click at [56, 571] on img at bounding box center [52, 570] width 61 height 82
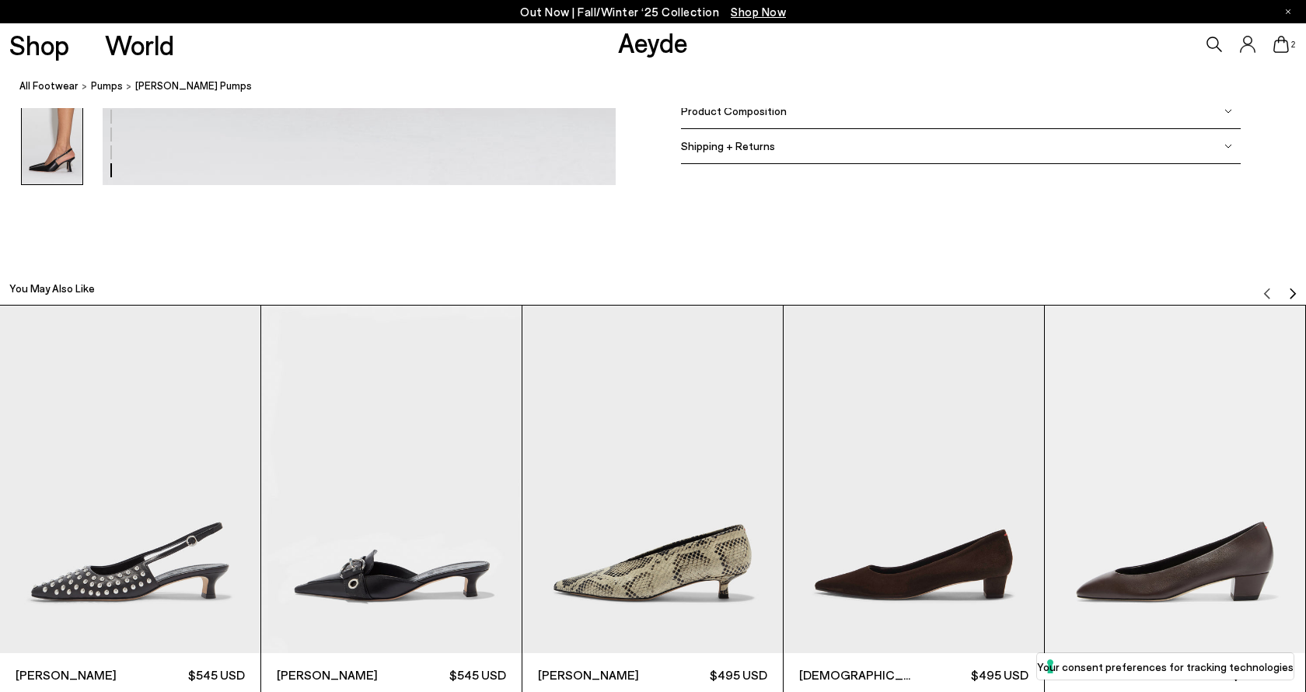
scroll to position [4143, 0]
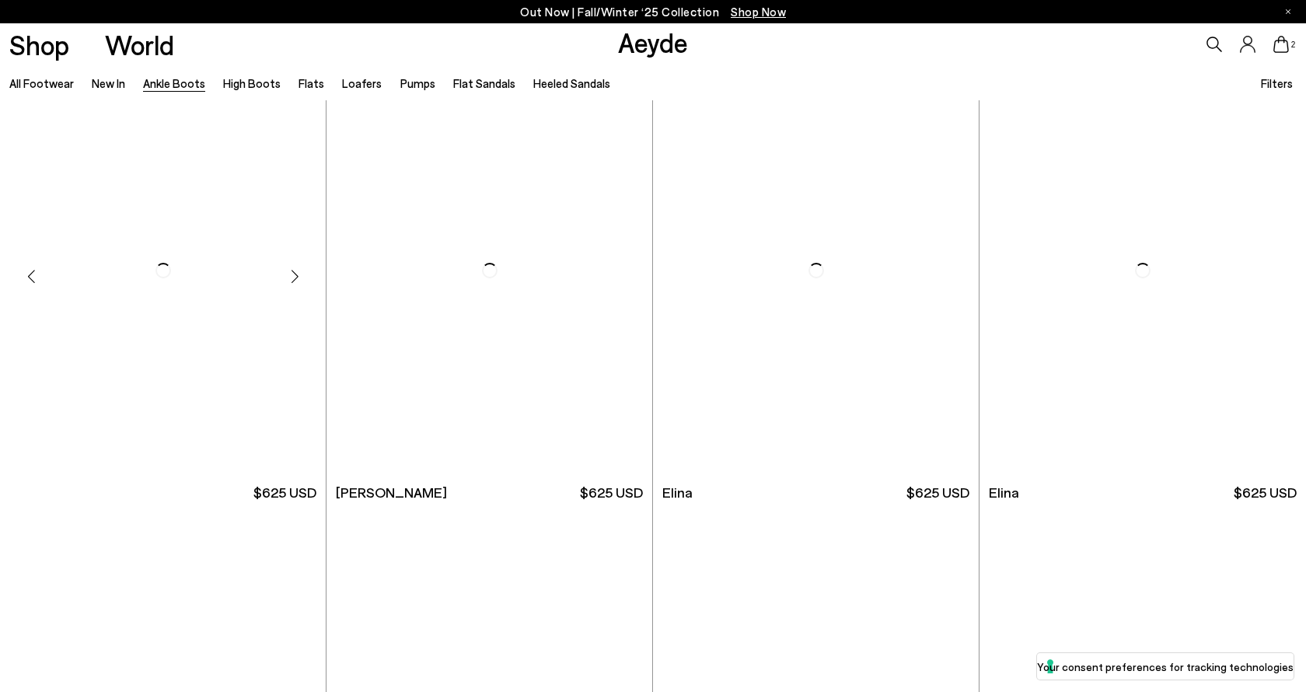
scroll to position [35, 0]
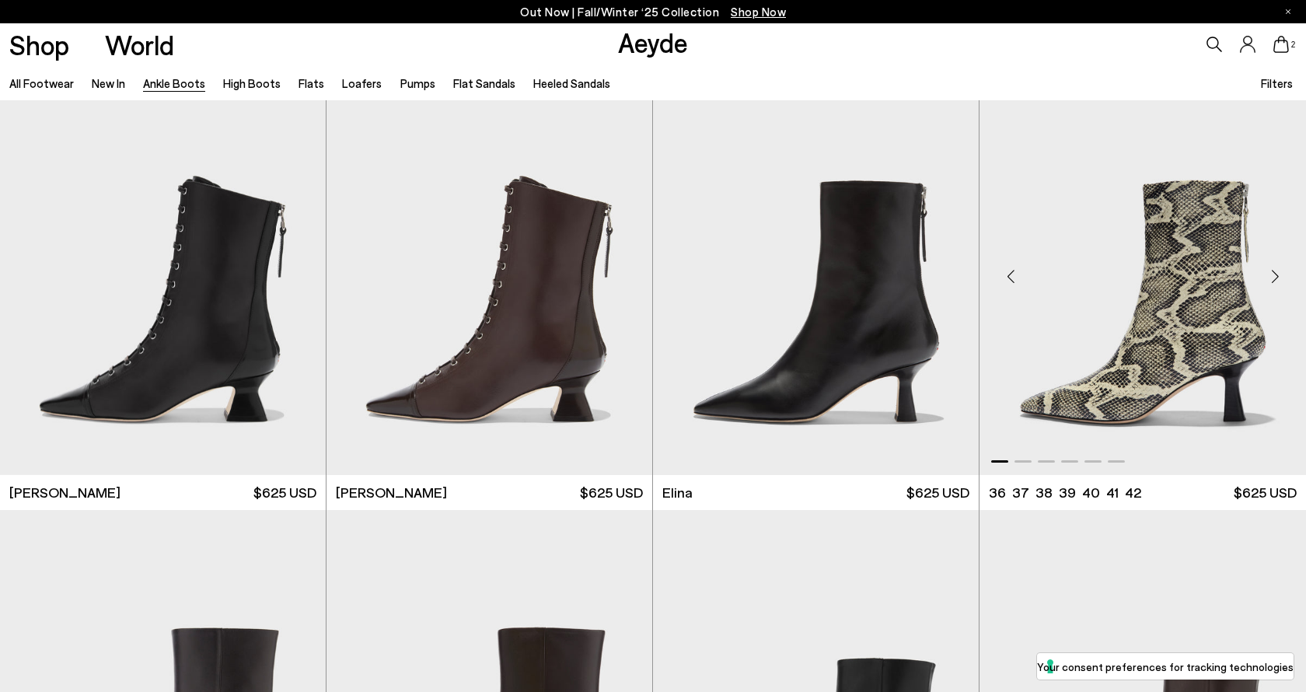
click at [1272, 281] on div "Next slide" at bounding box center [1275, 276] width 47 height 47
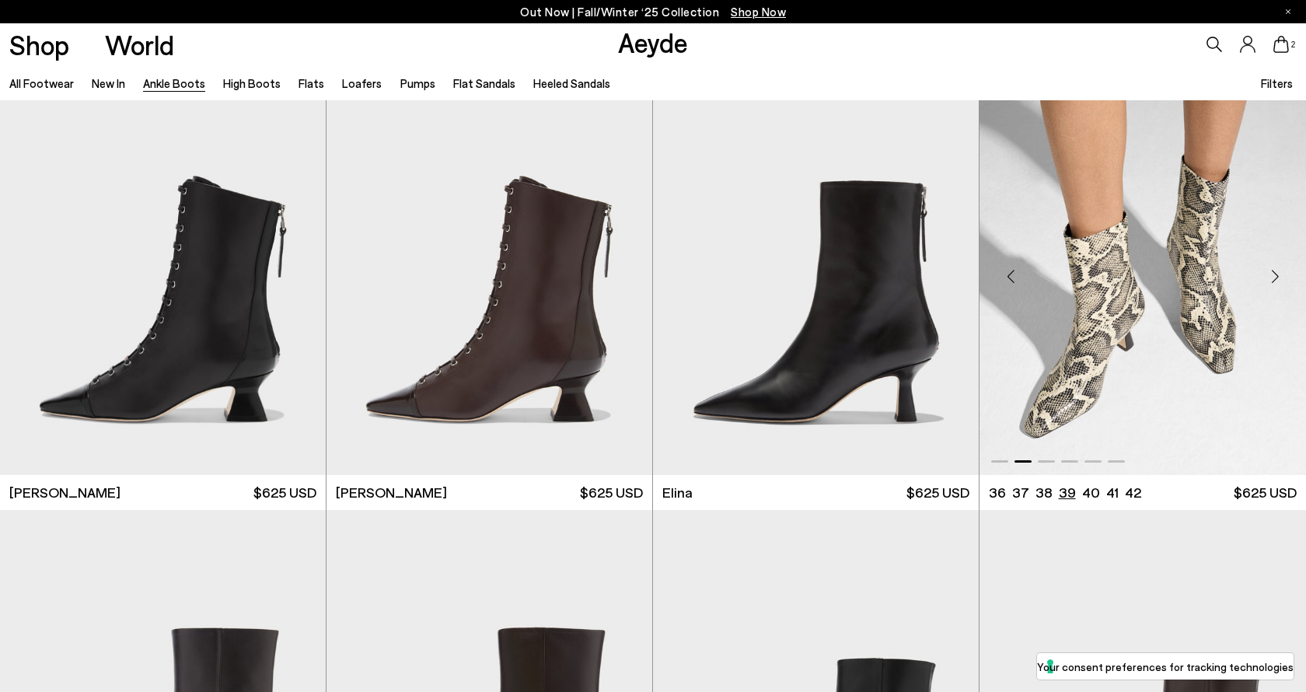
click at [1062, 489] on li "39" at bounding box center [1067, 492] width 17 height 19
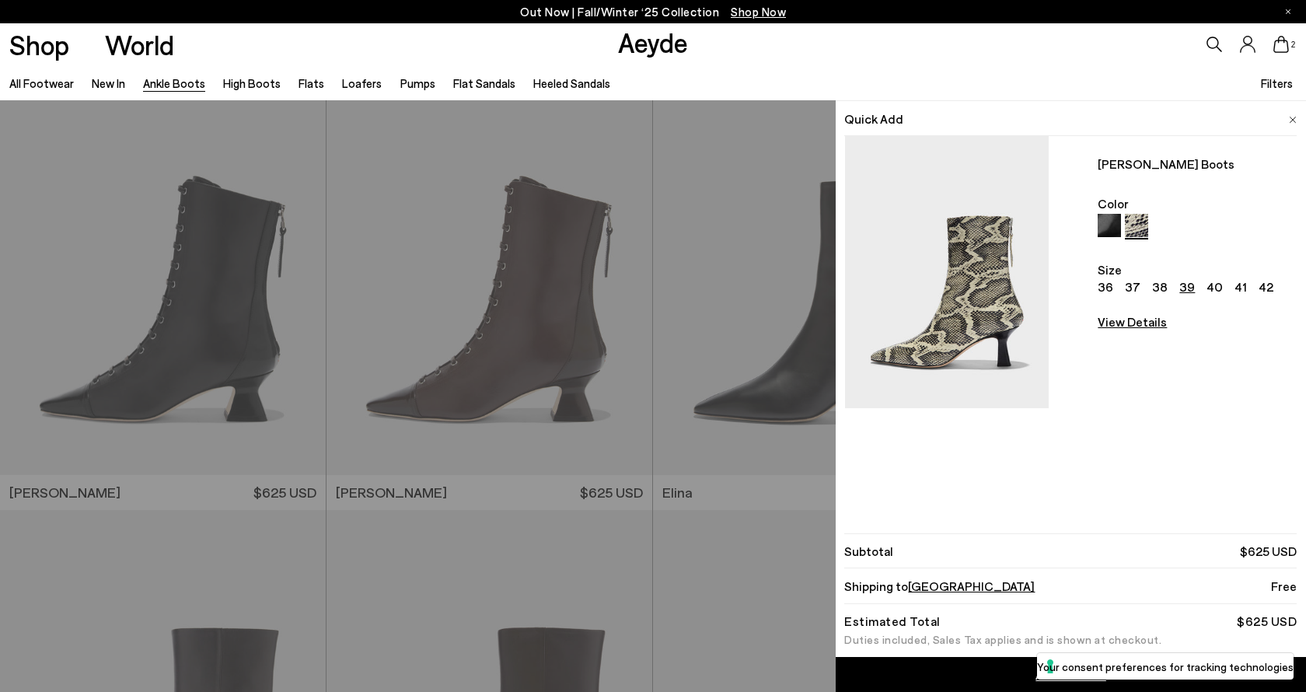
click at [786, 487] on div "Quick Add Elina Ankle Boots Color Size 36 37 38 39 40 41 42 View Details Order …" at bounding box center [653, 396] width 1306 height 592
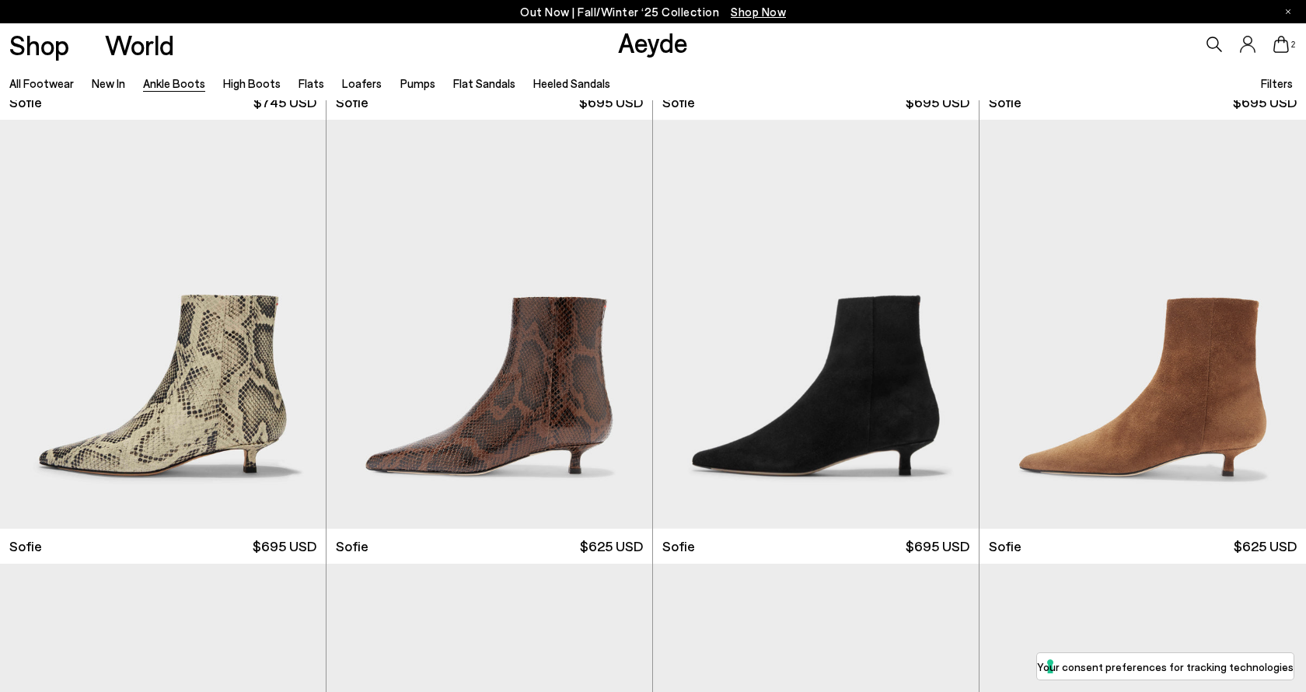
scroll to position [1732, 0]
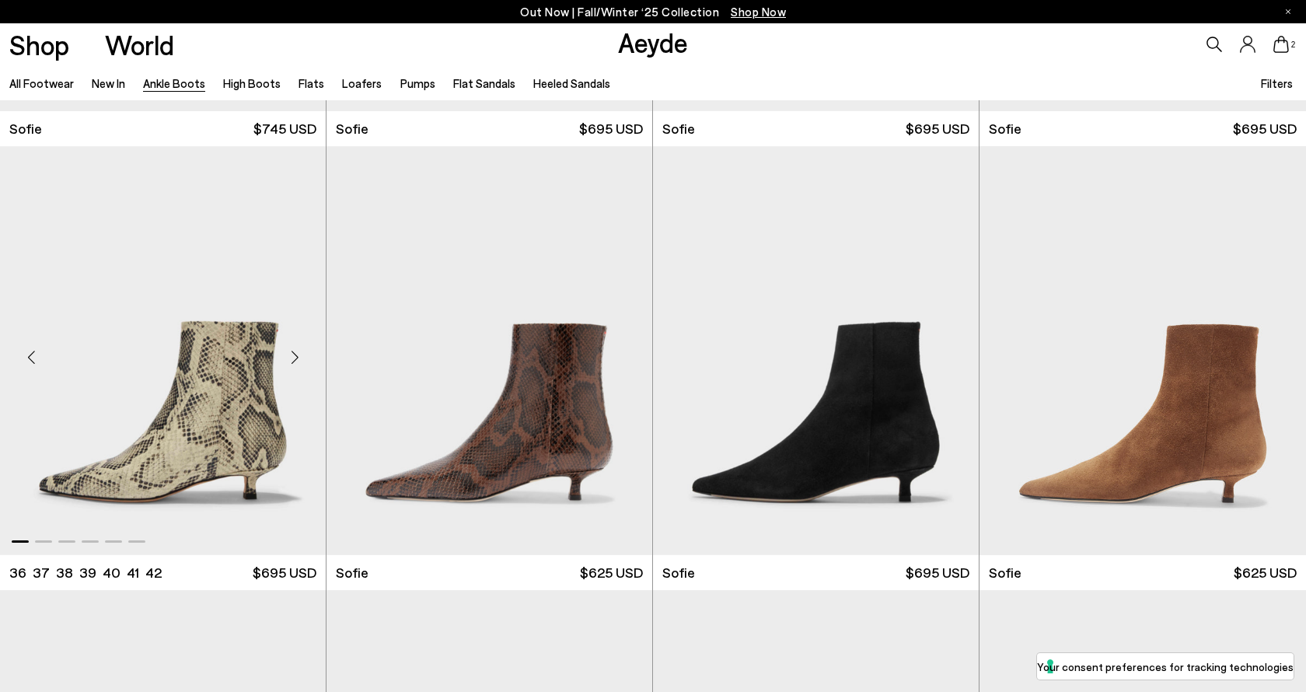
click at [298, 355] on div "Next slide" at bounding box center [294, 357] width 47 height 47
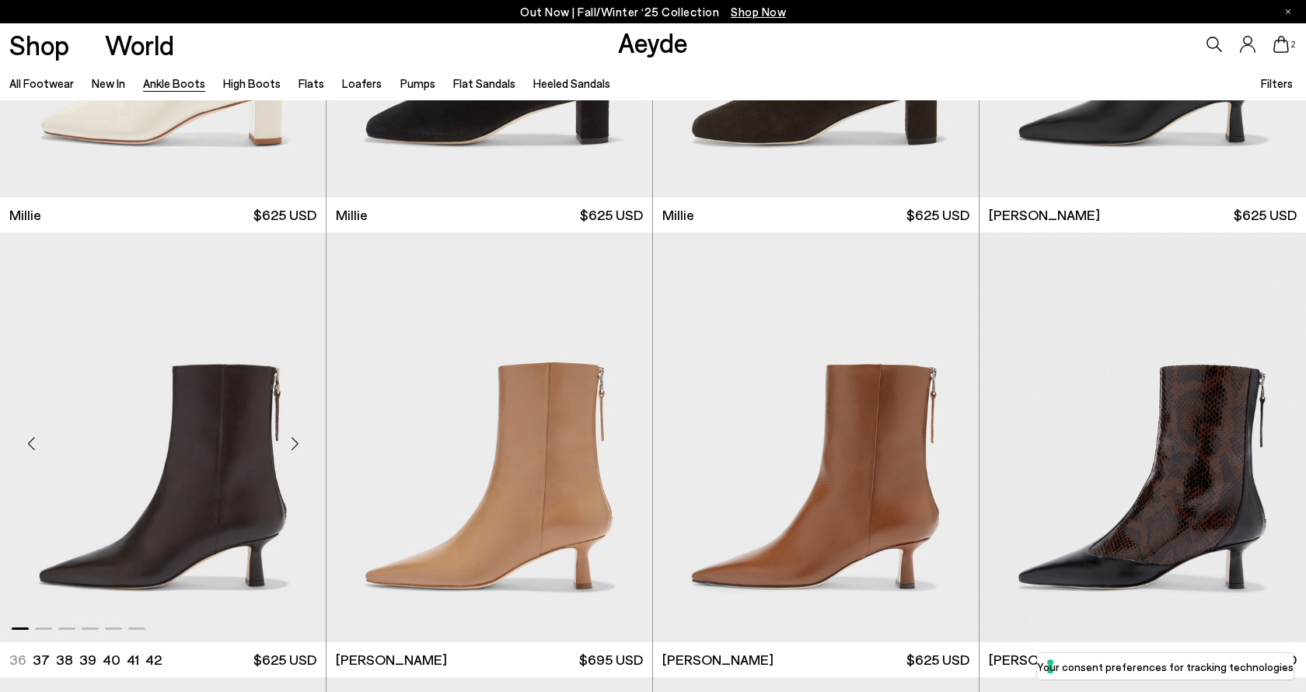
scroll to position [3912, 0]
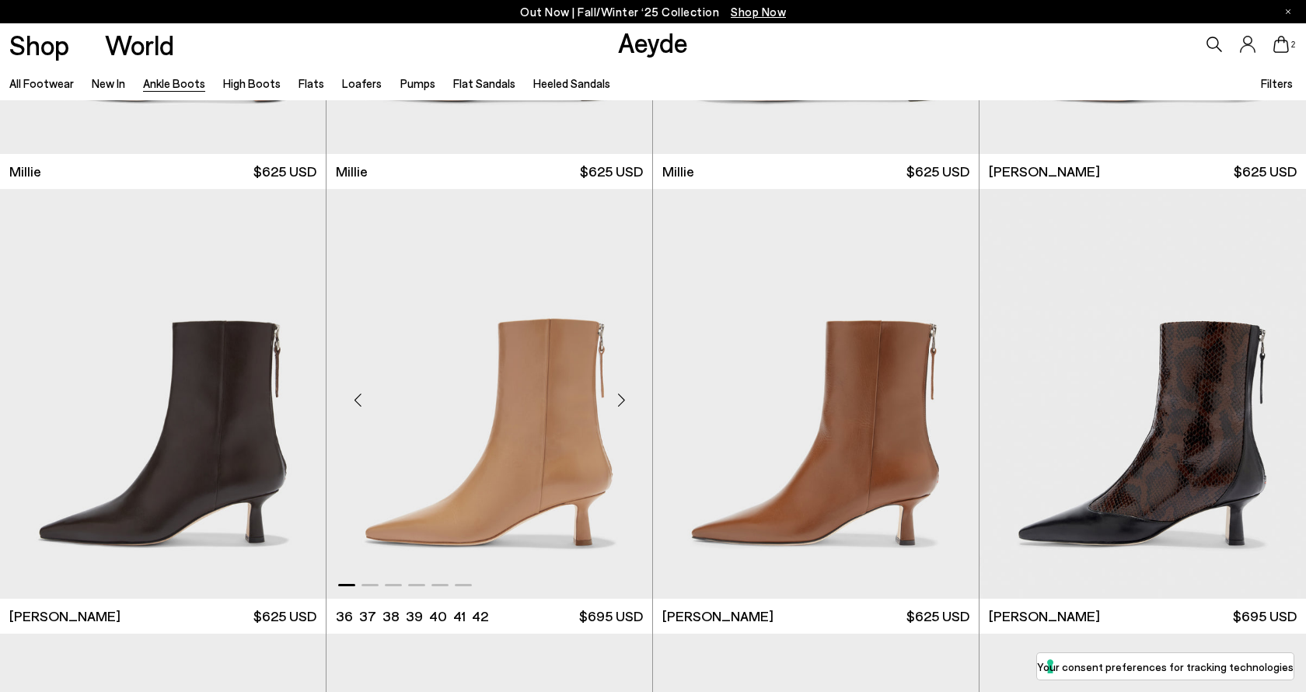
click at [623, 398] on div "Next slide" at bounding box center [621, 399] width 47 height 47
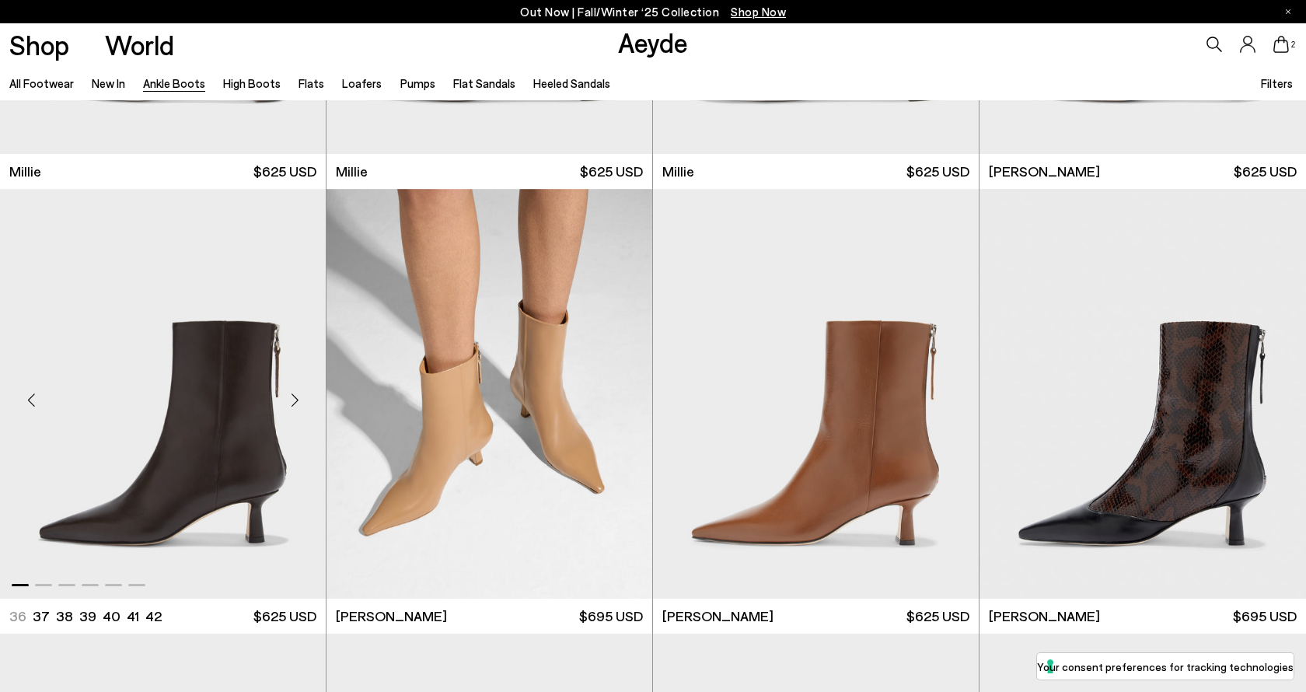
click at [292, 404] on div "Next slide" at bounding box center [294, 399] width 47 height 47
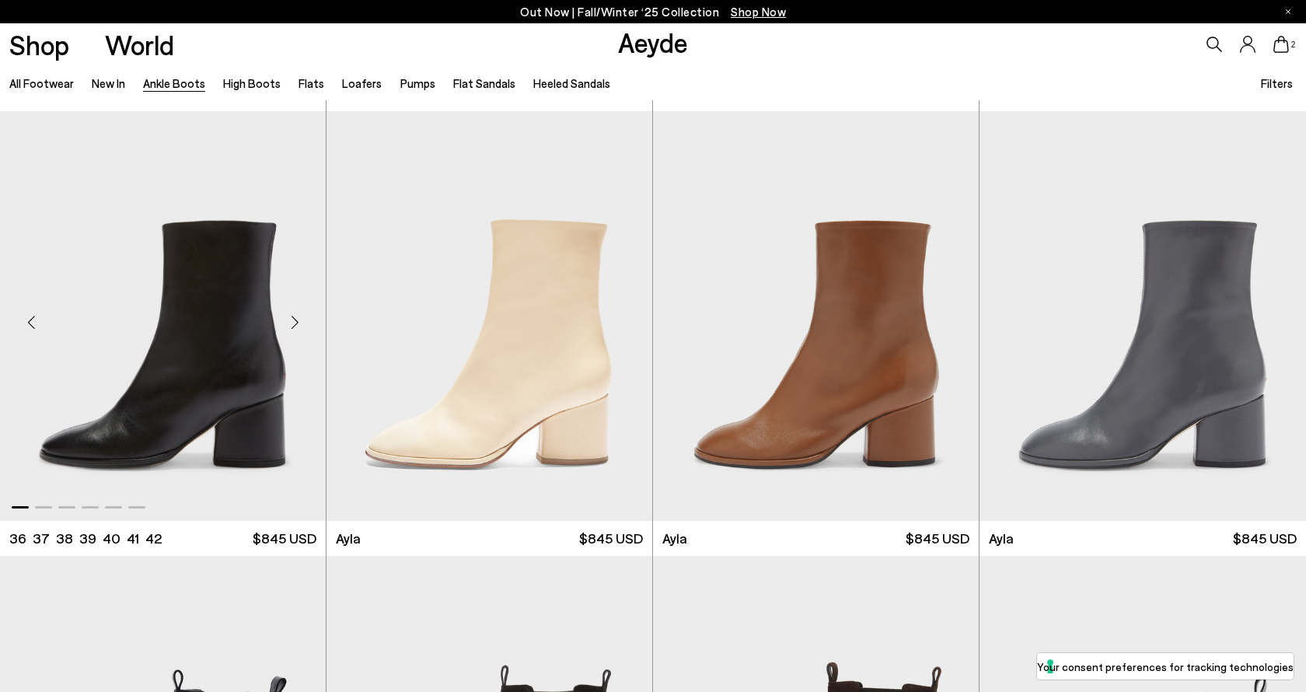
scroll to position [4855, 0]
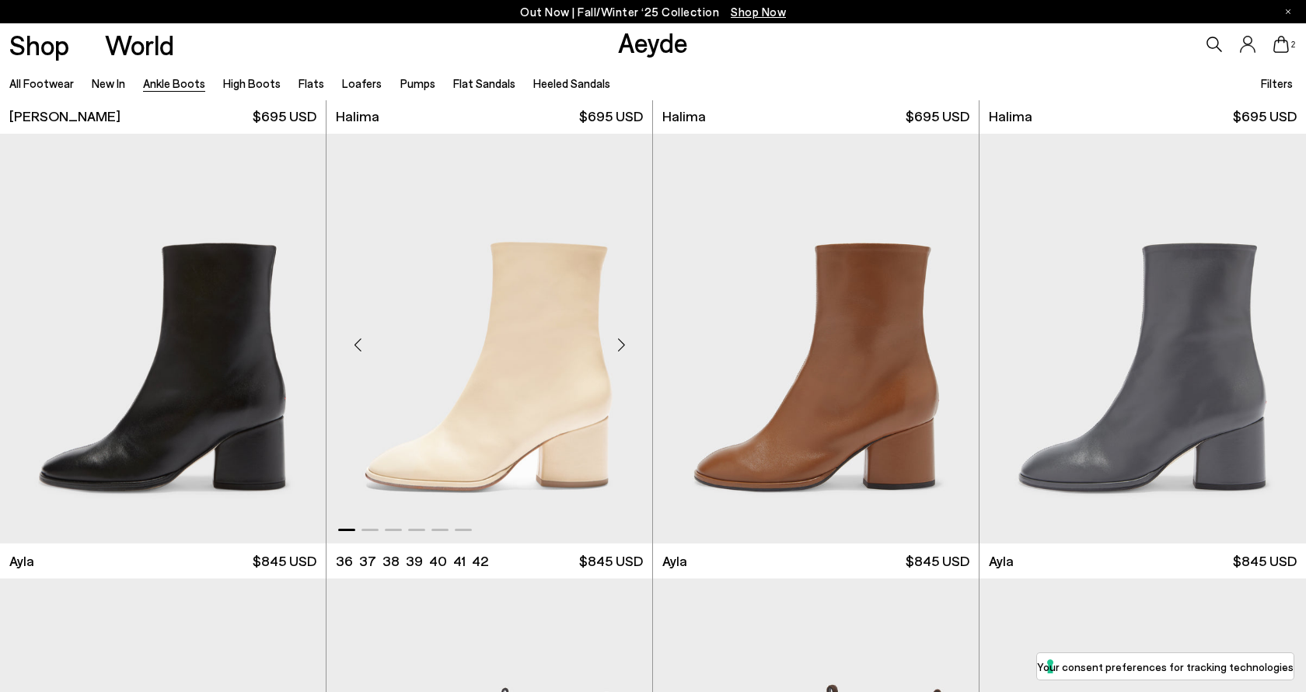
click at [621, 344] on div "Next slide" at bounding box center [621, 344] width 47 height 47
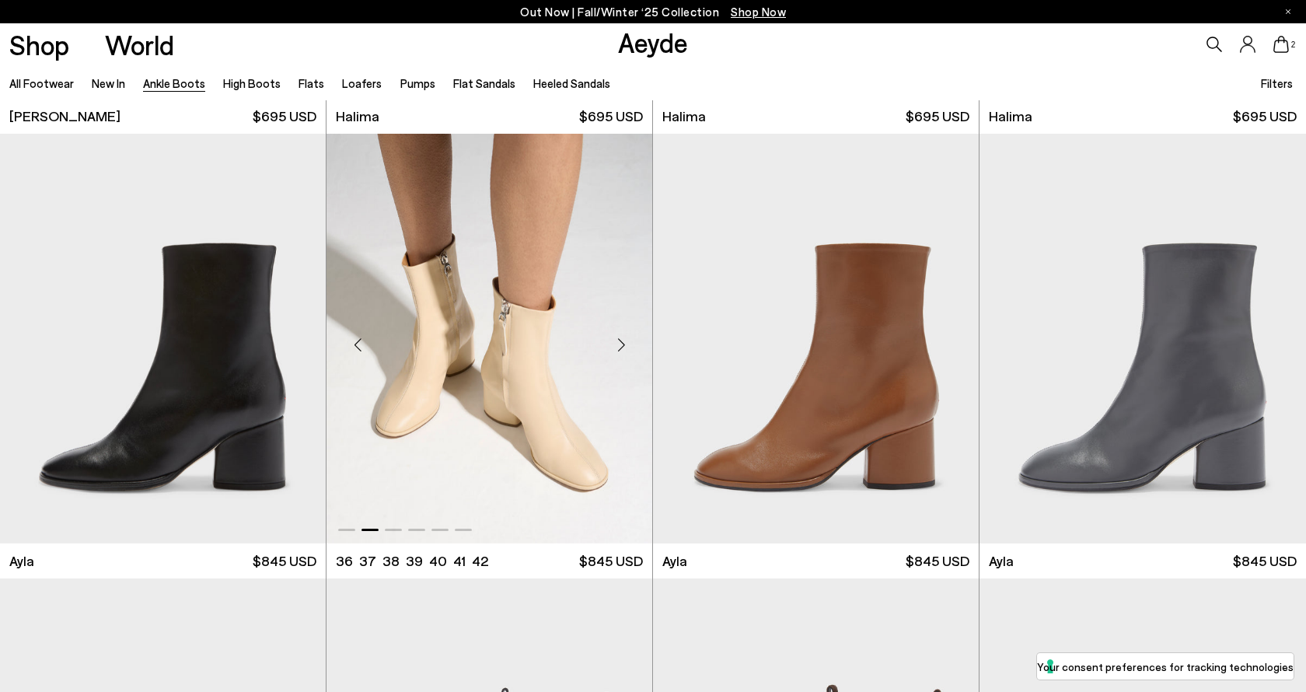
click at [621, 344] on div "Next slide" at bounding box center [621, 344] width 47 height 47
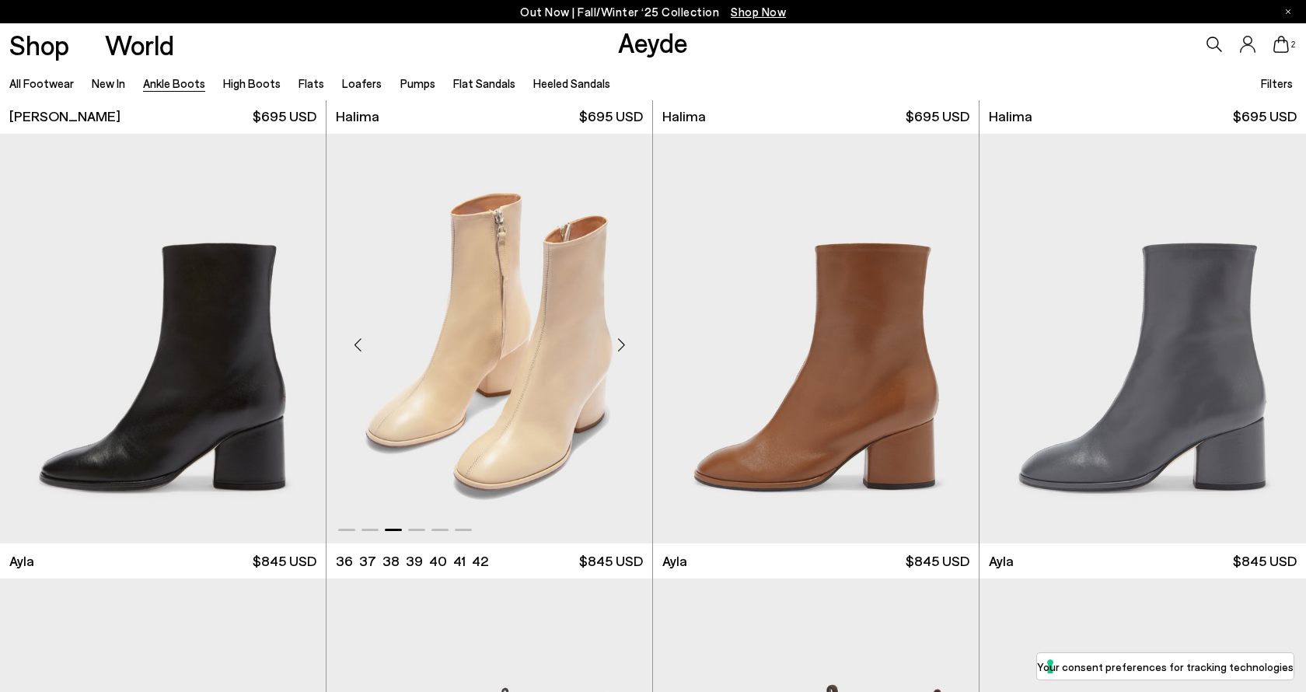
click at [621, 344] on div "Next slide" at bounding box center [621, 344] width 47 height 47
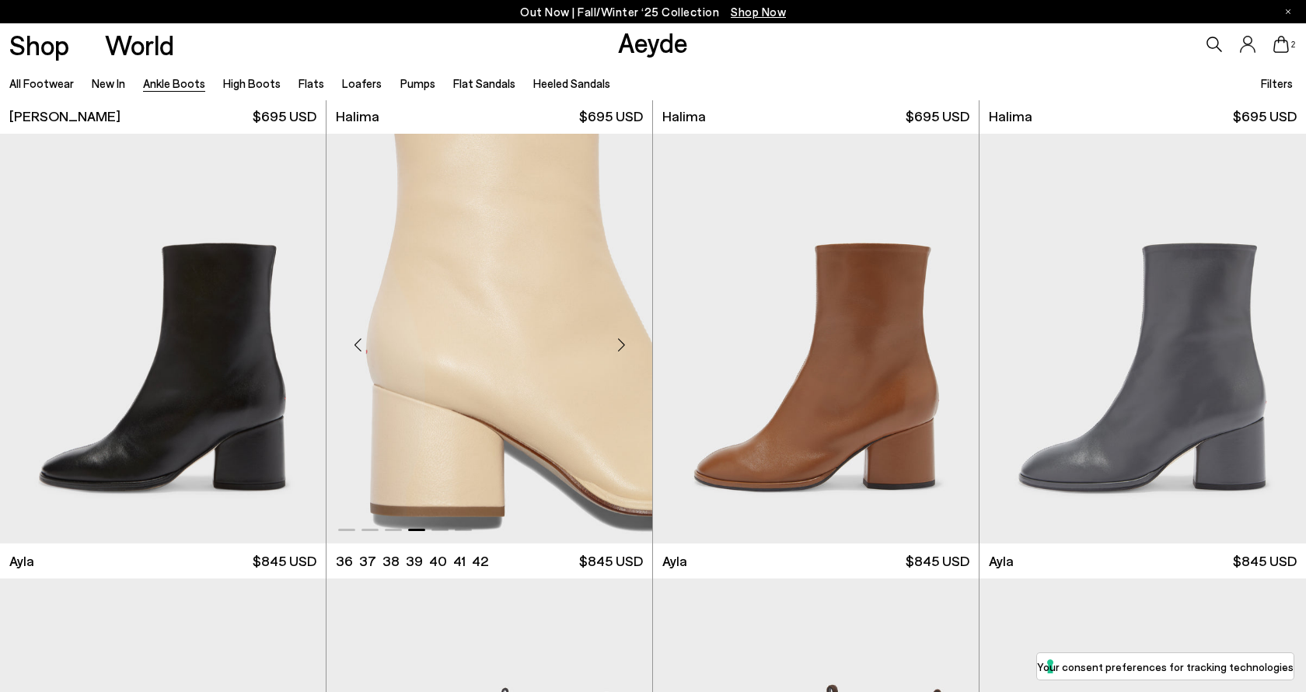
click at [621, 344] on div "Next slide" at bounding box center [621, 344] width 47 height 47
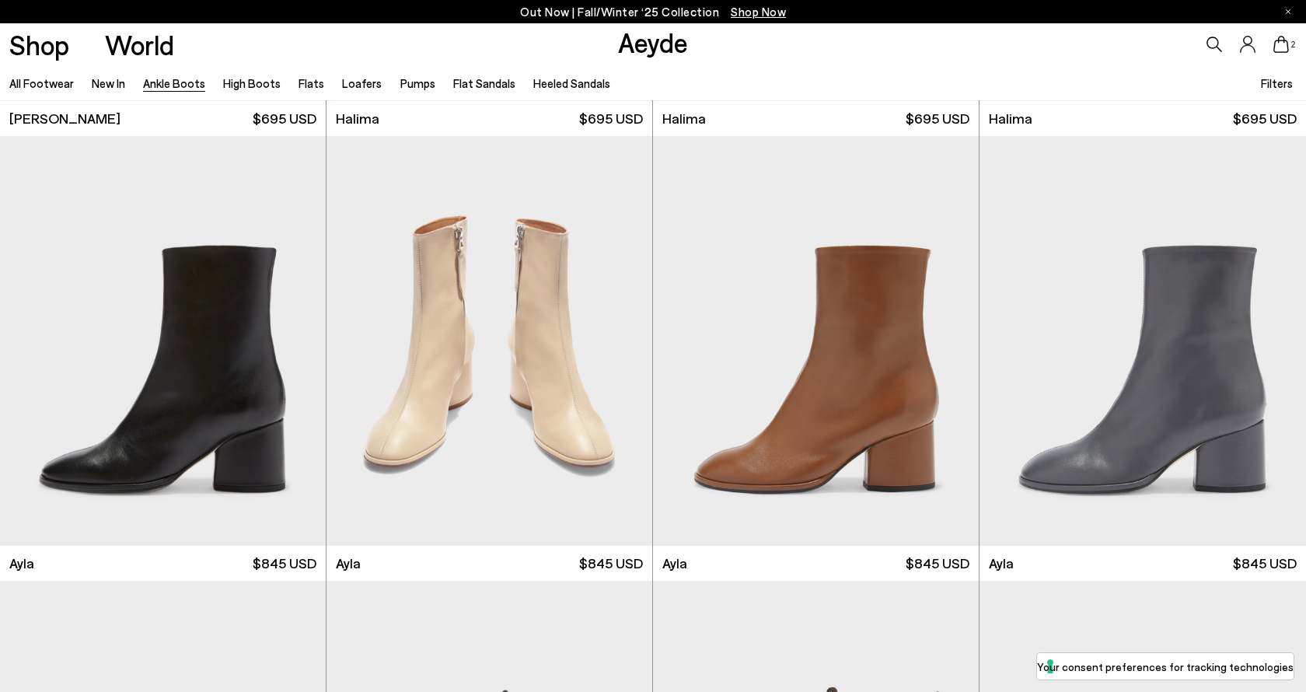
scroll to position [4851, 0]
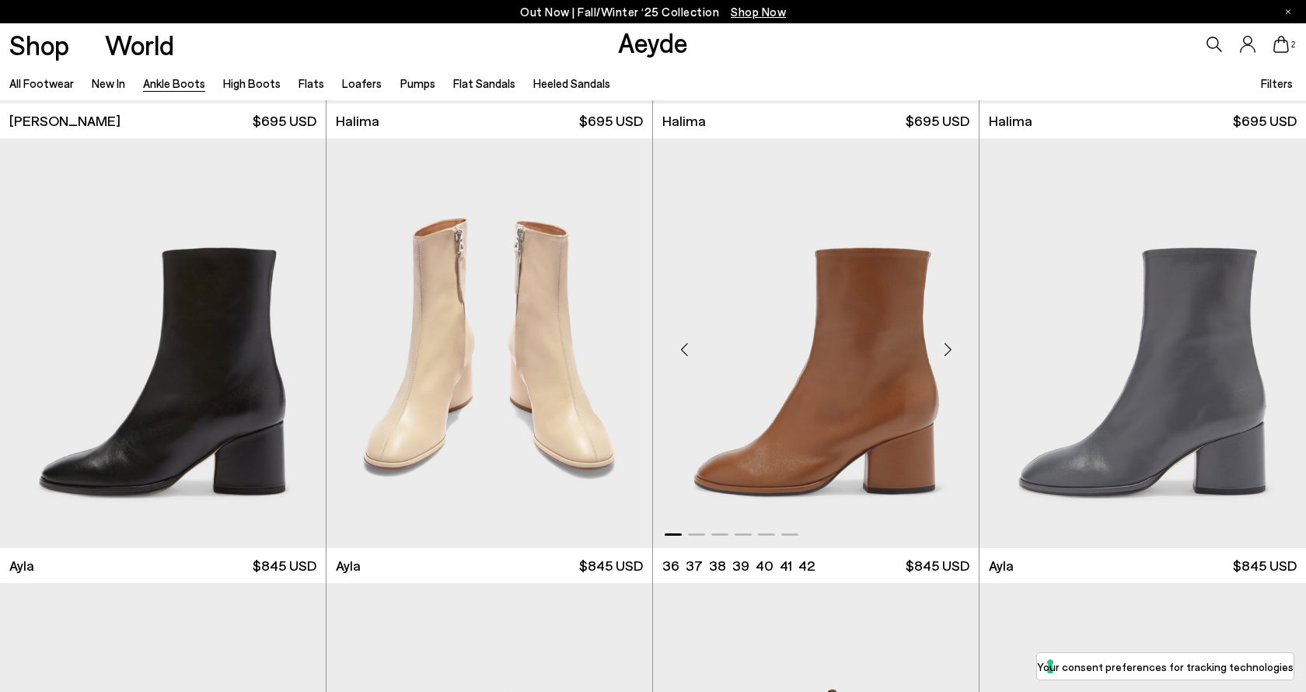
click at [946, 350] on div "Next slide" at bounding box center [947, 349] width 47 height 47
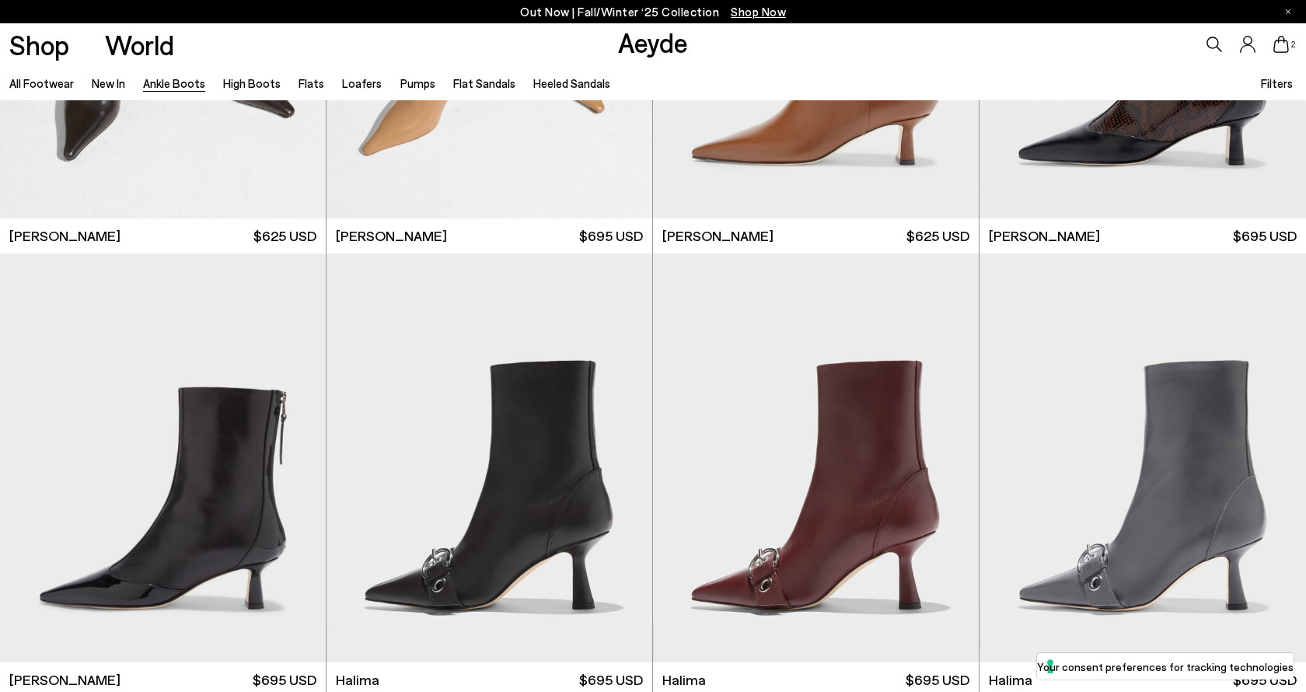
scroll to position [4264, 0]
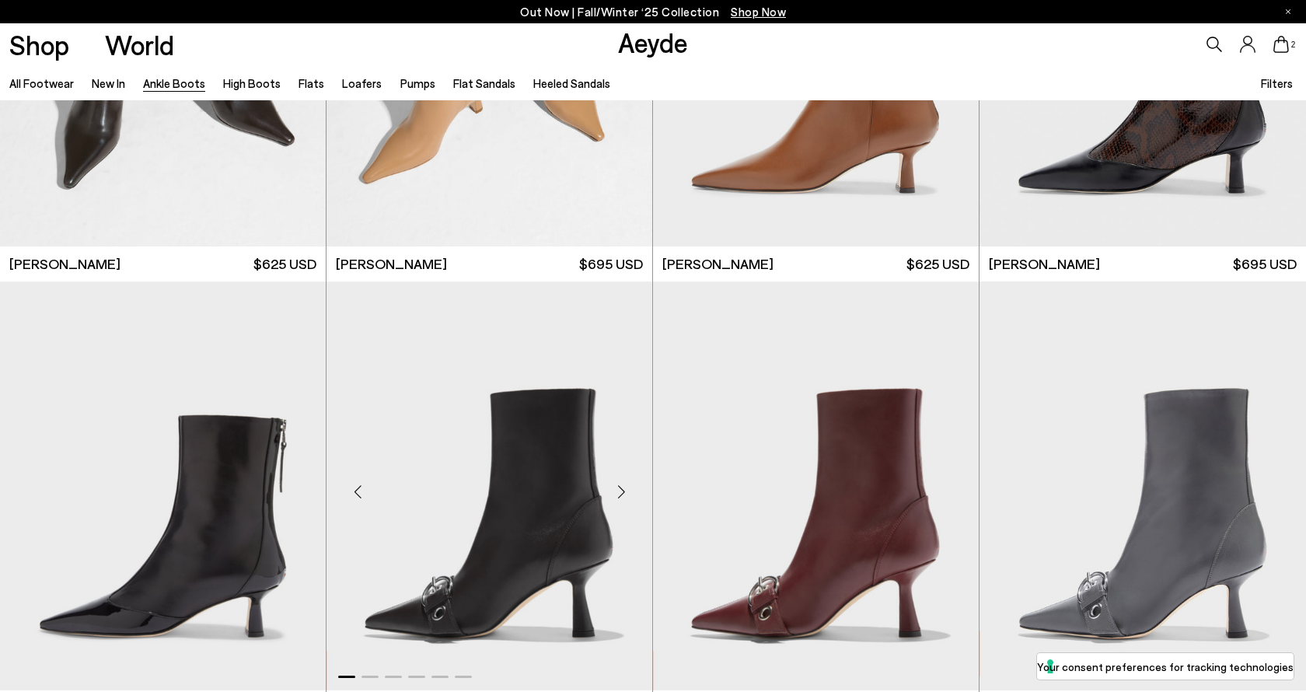
click at [623, 495] on div "Next slide" at bounding box center [621, 492] width 47 height 47
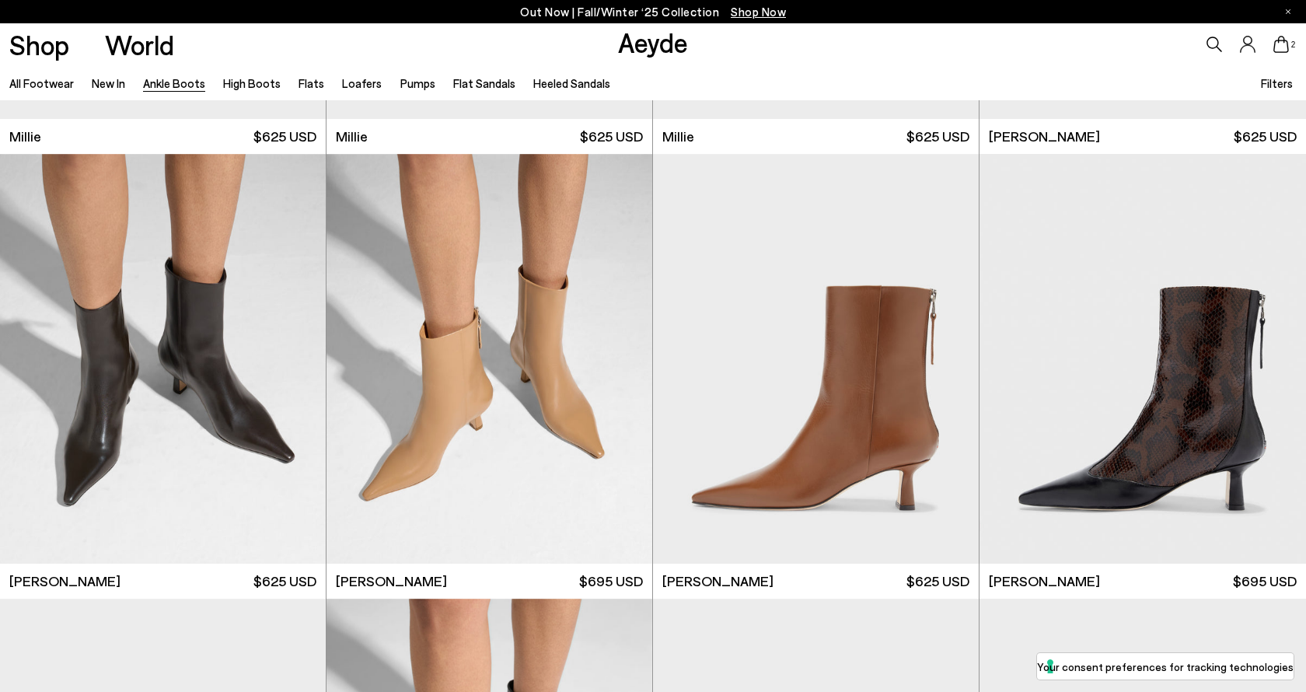
scroll to position [3914, 0]
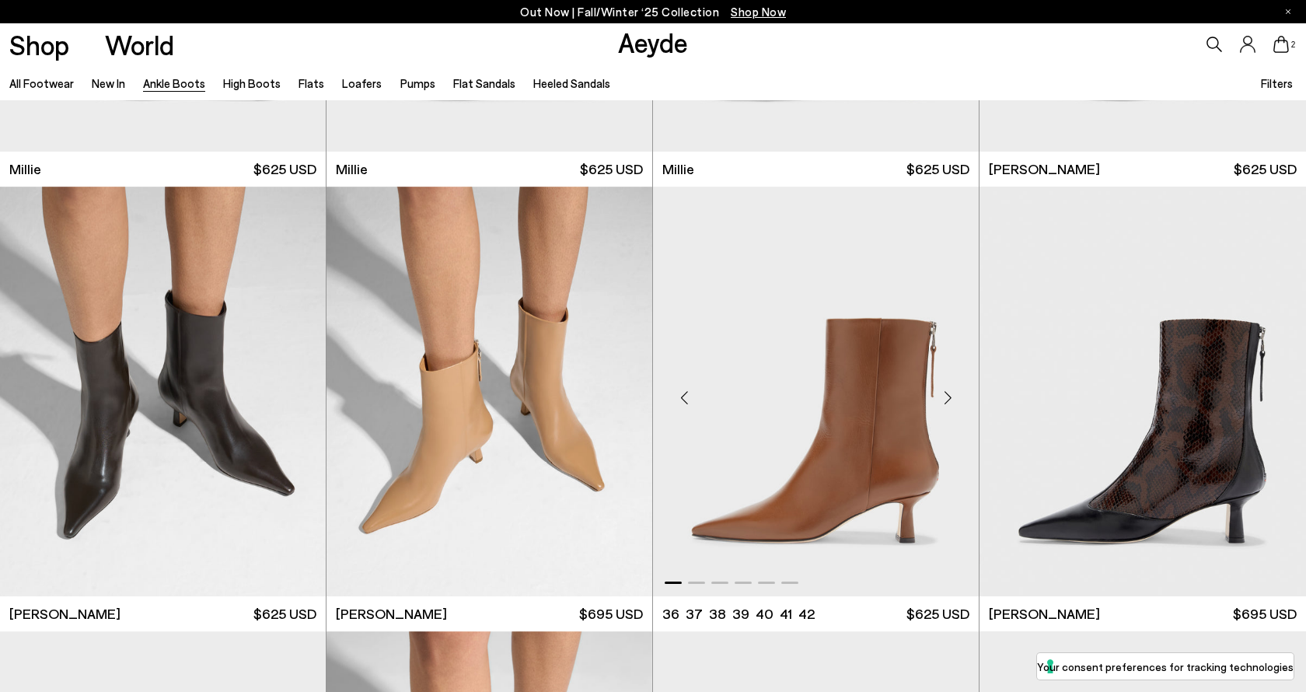
click at [945, 395] on div "Next slide" at bounding box center [947, 397] width 47 height 47
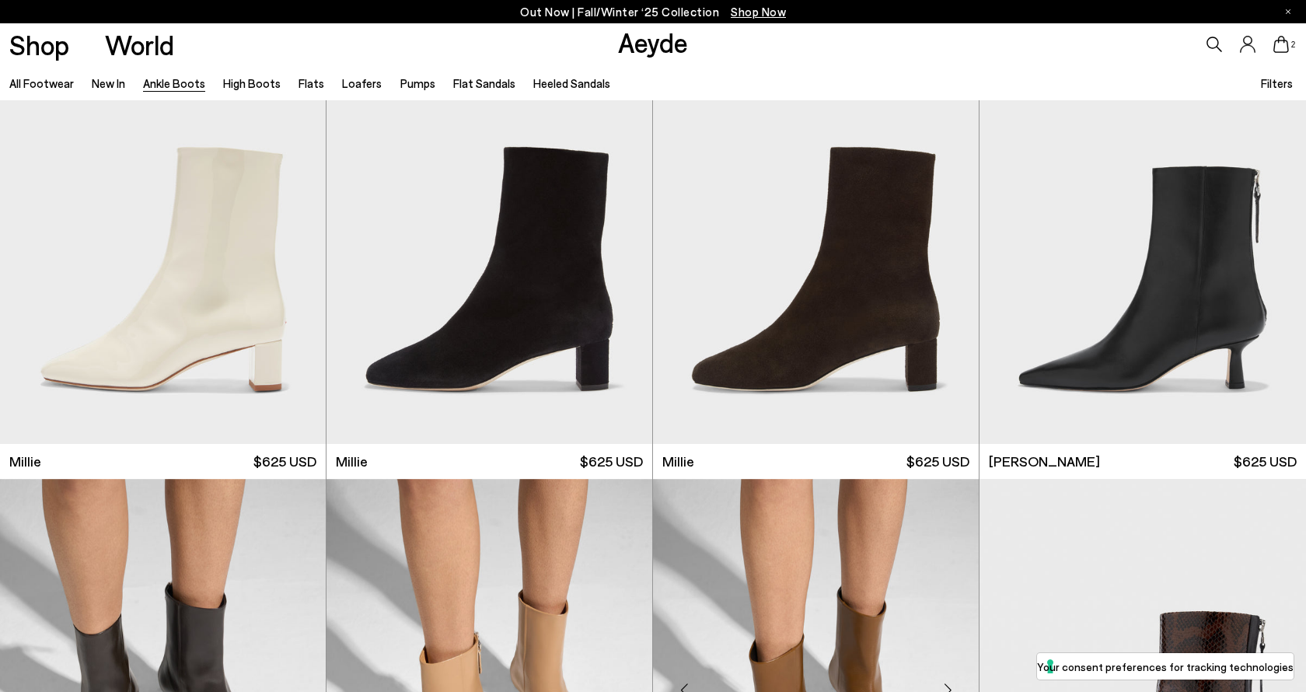
scroll to position [3600, 0]
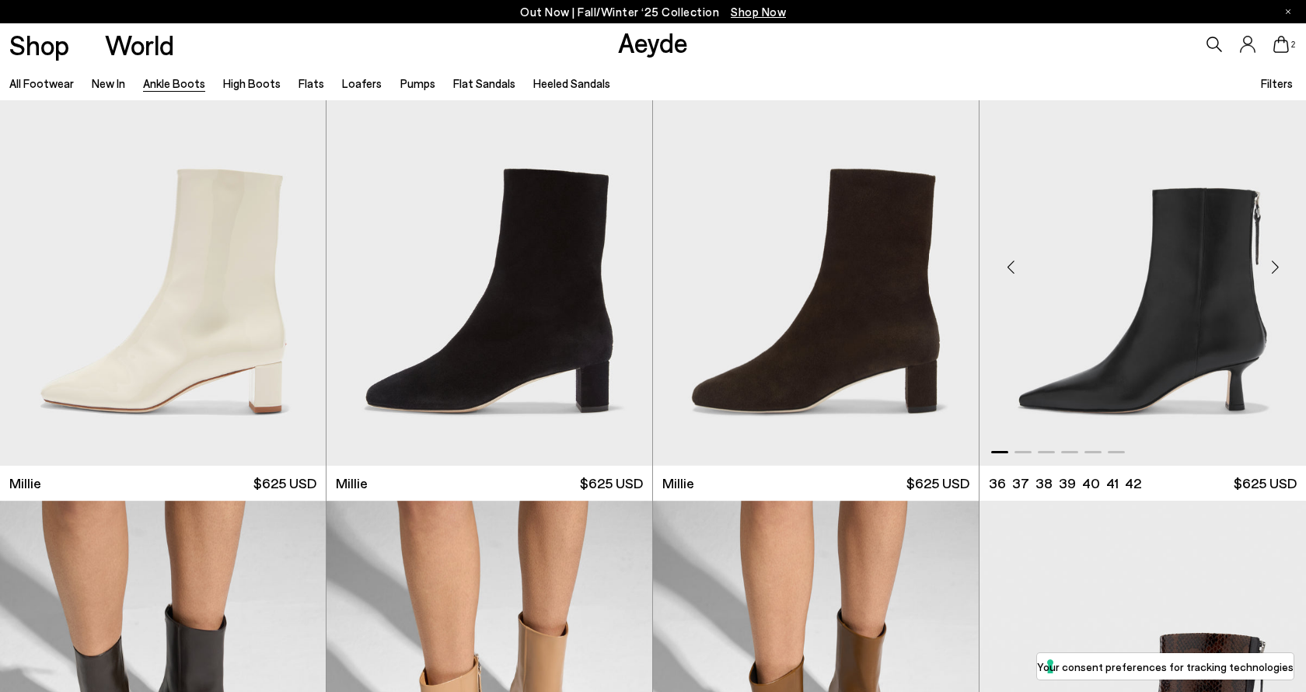
click at [1281, 261] on div "Next slide" at bounding box center [1275, 267] width 47 height 47
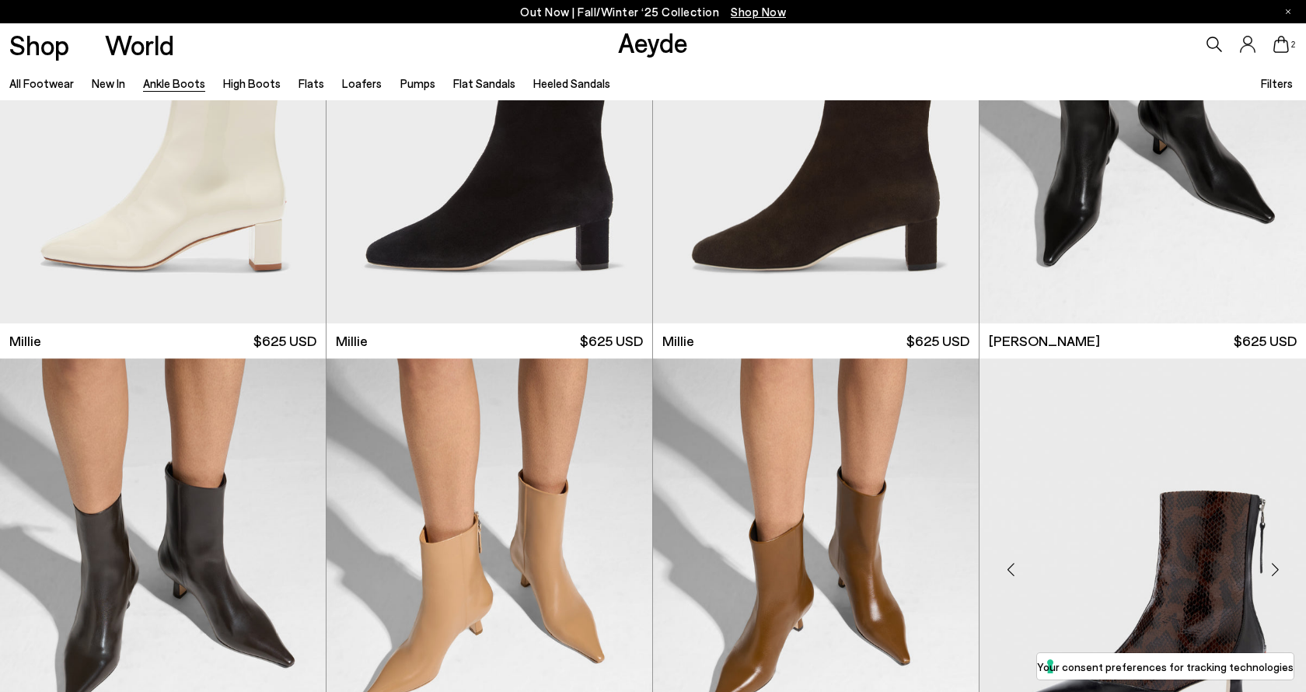
scroll to position [3725, 0]
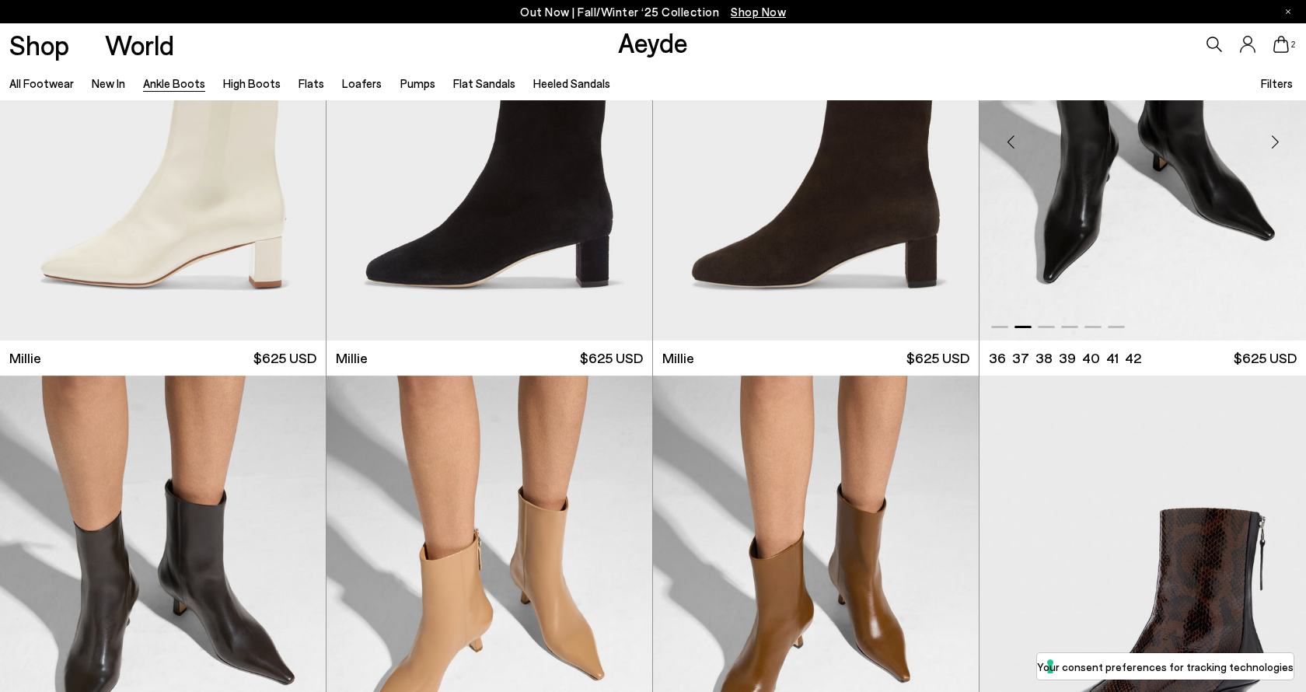
click at [1192, 281] on img "2 / 6" at bounding box center [1143, 136] width 327 height 410
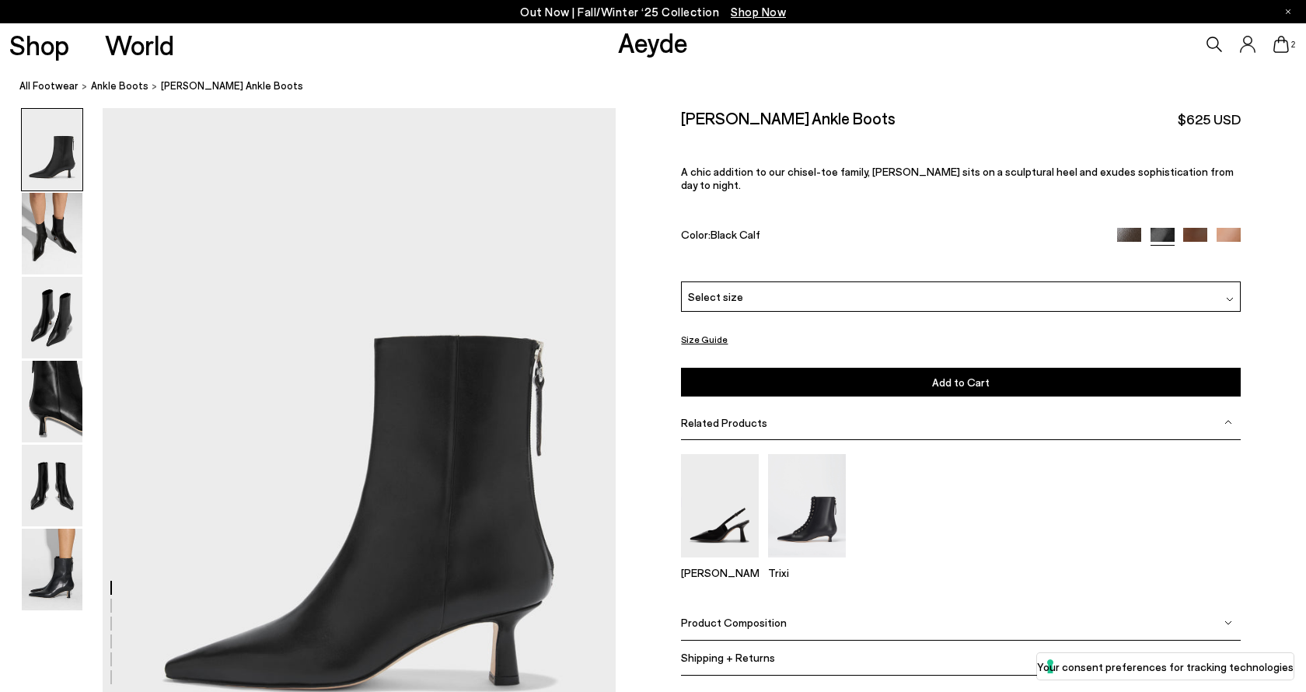
click at [1127, 228] on img at bounding box center [1129, 240] width 24 height 24
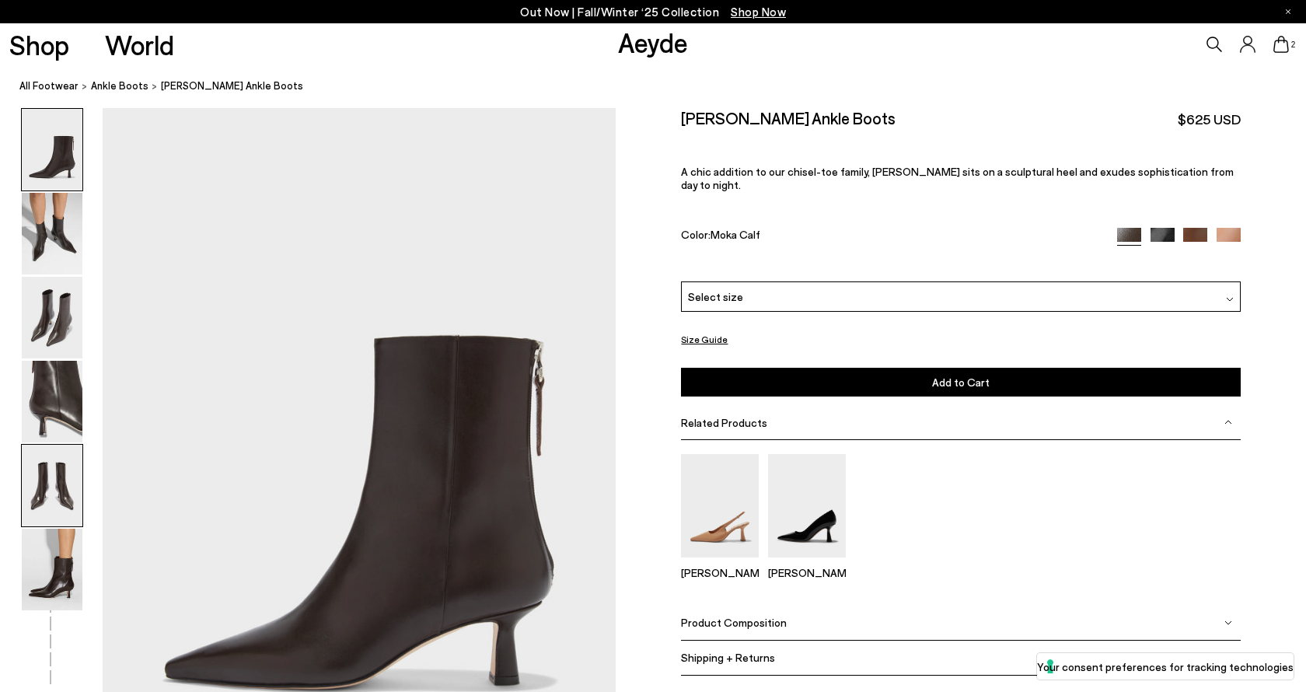
click at [74, 484] on img at bounding box center [52, 486] width 61 height 82
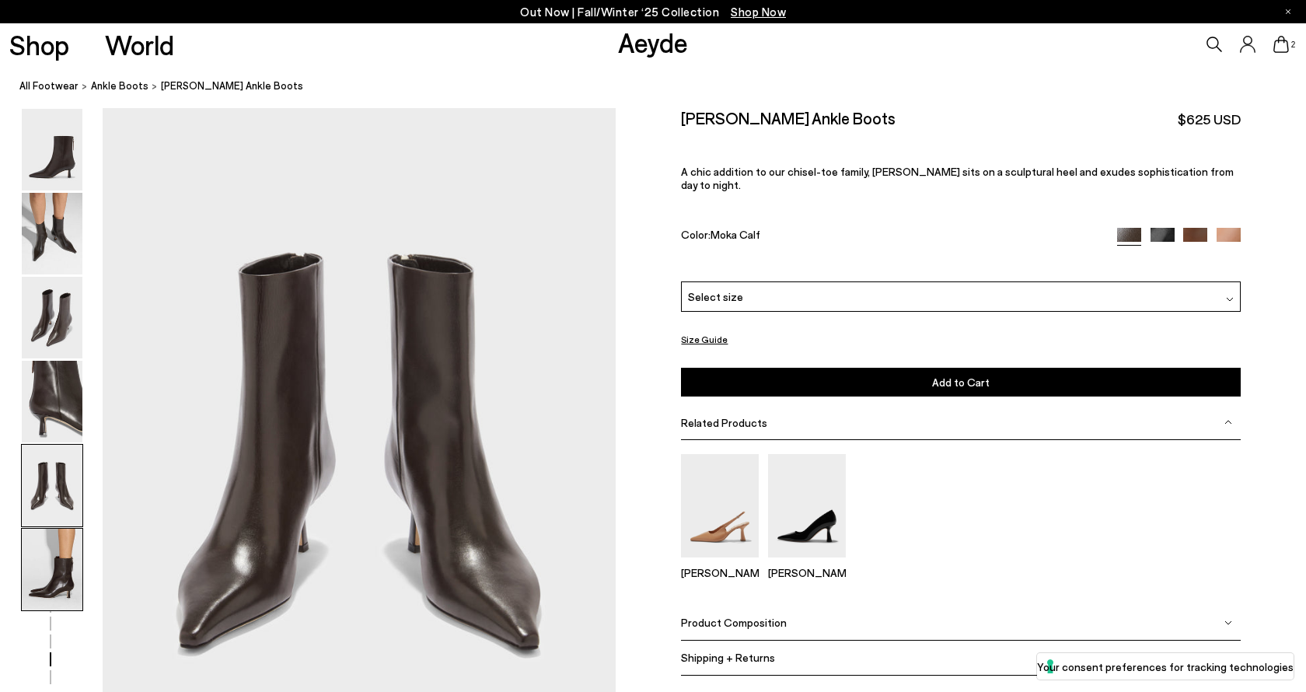
click at [47, 559] on img at bounding box center [52, 570] width 61 height 82
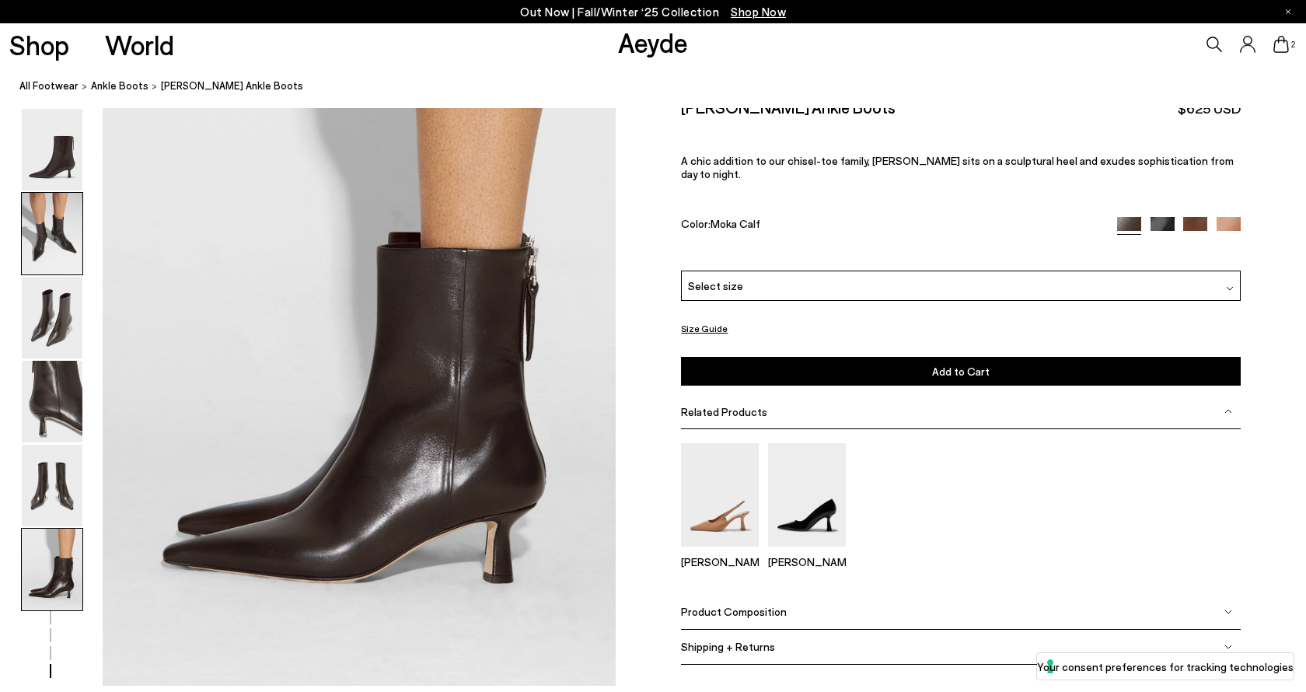
click at [51, 260] on img at bounding box center [52, 234] width 61 height 82
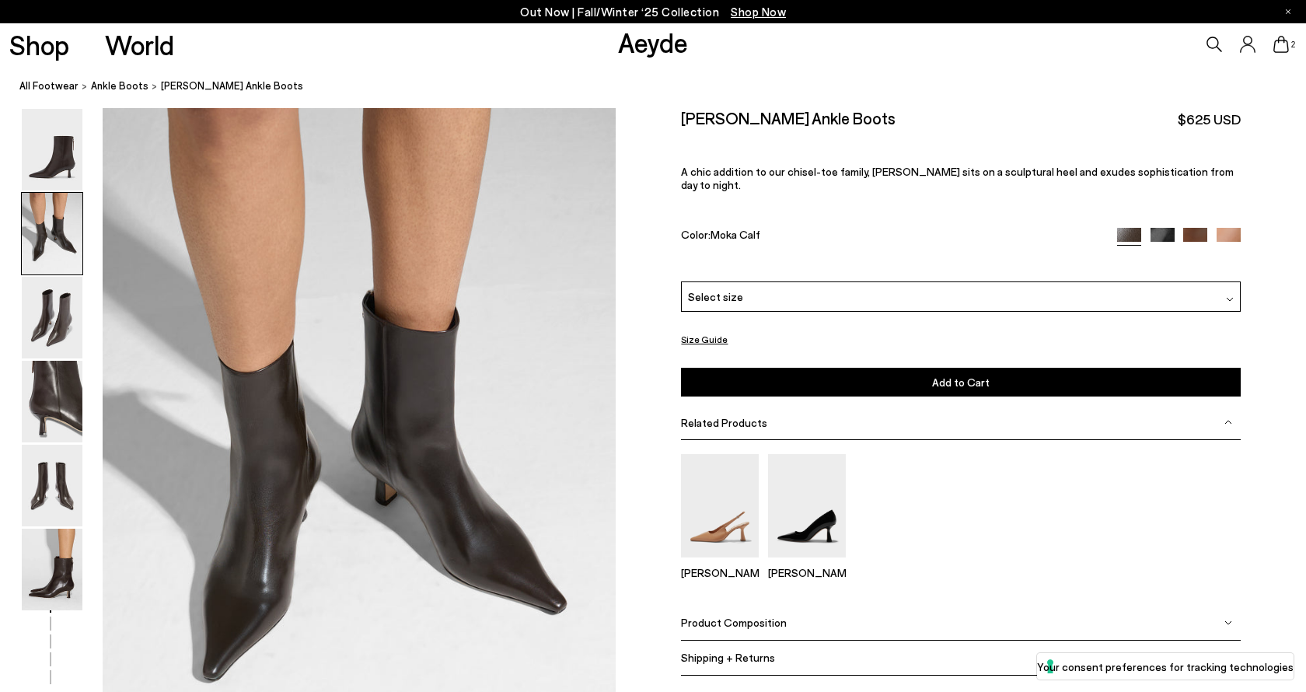
click at [737, 288] on span "Select size" at bounding box center [715, 296] width 55 height 16
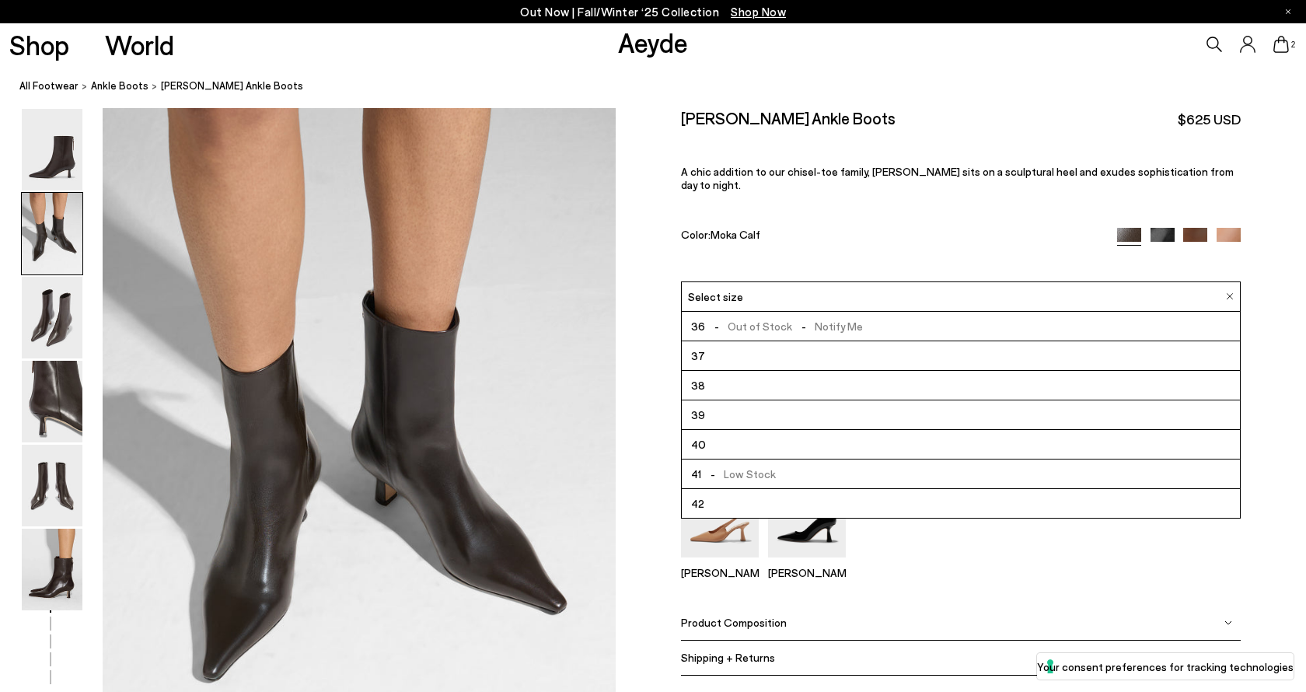
click at [711, 400] on li "39" at bounding box center [961, 415] width 558 height 30
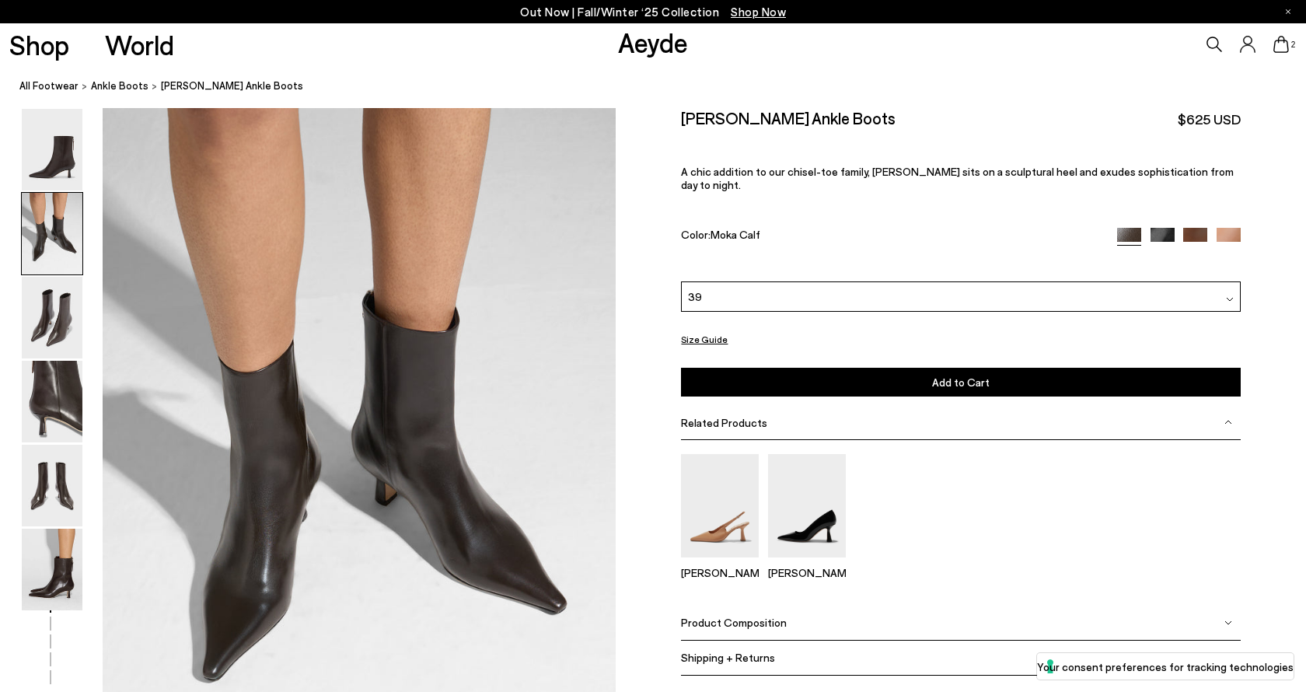
click at [738, 369] on button "Add to Cart Select a Size First" at bounding box center [961, 381] width 560 height 29
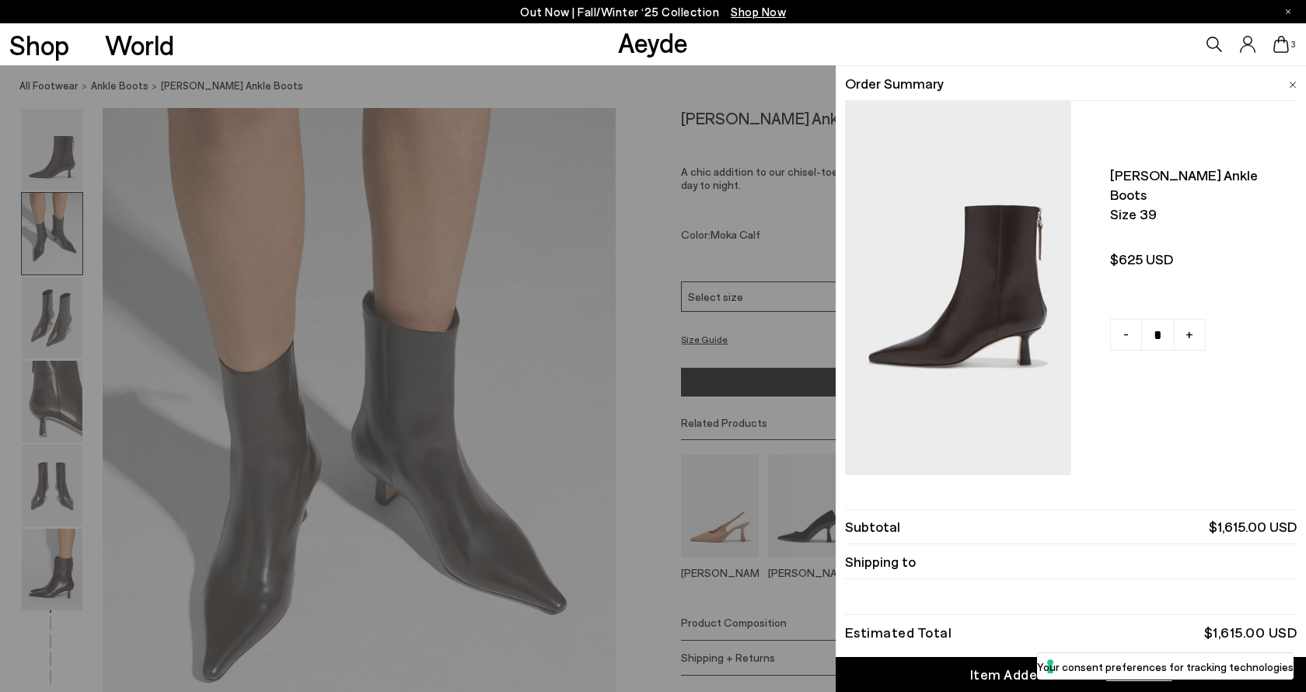
click at [634, 416] on div "Quick Add Color Size View Details Order Summary Rowan chiseled ankle boots Size…" at bounding box center [653, 378] width 1306 height 627
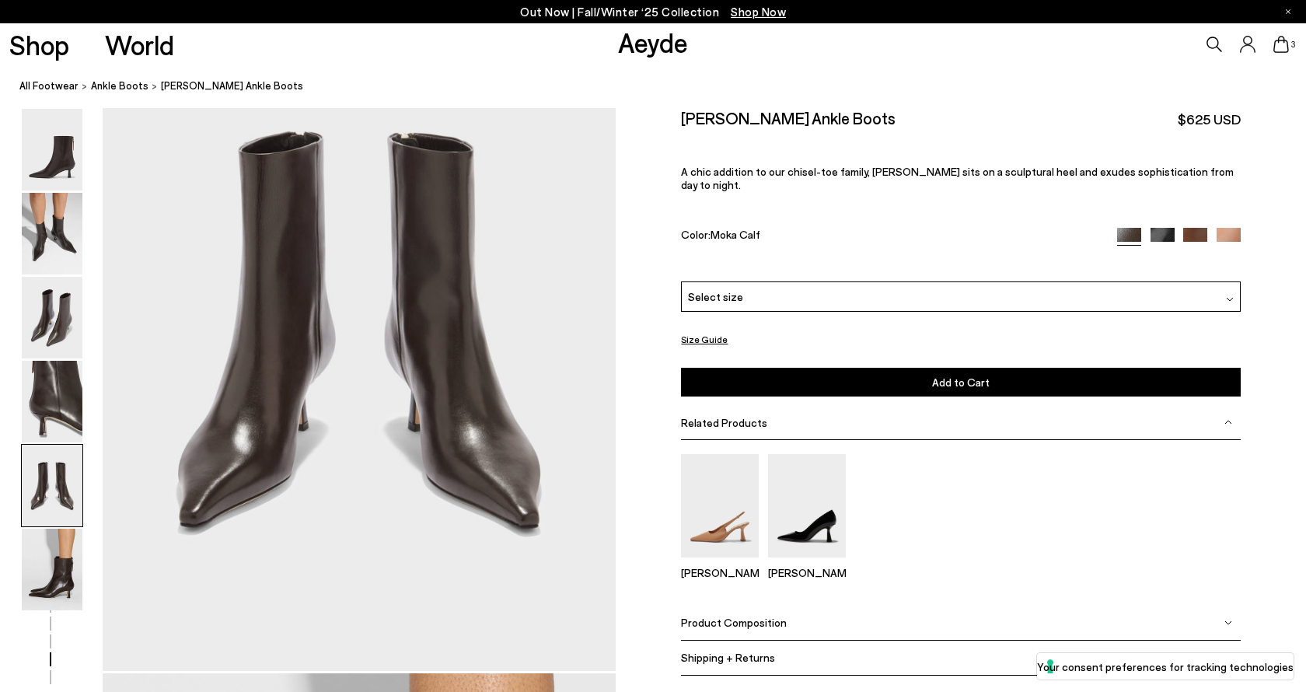
scroll to position [2870, 0]
